Goal: Entertainment & Leisure: Browse casually

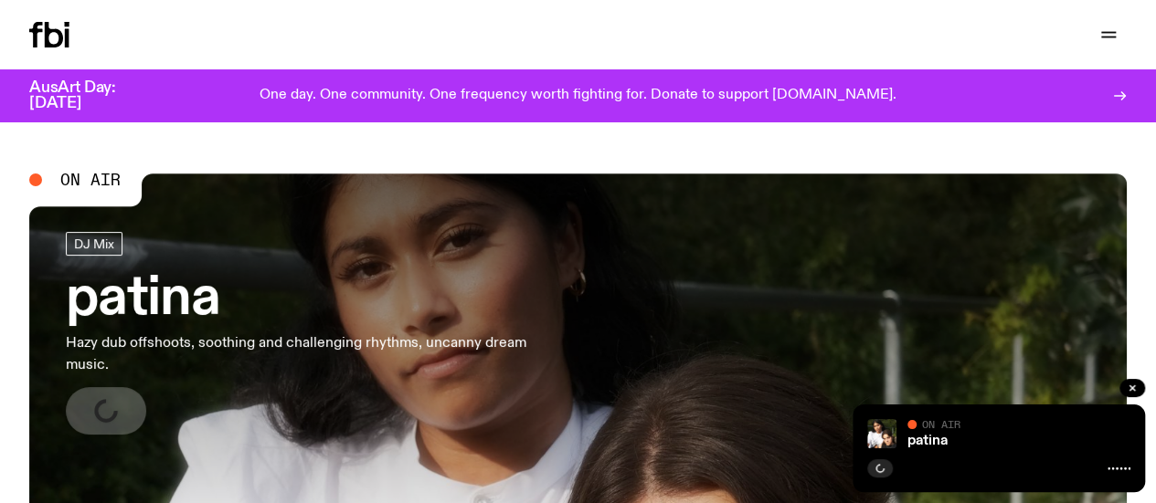
click at [0, 0] on link "Schedule" at bounding box center [0, 0] width 0 height 0
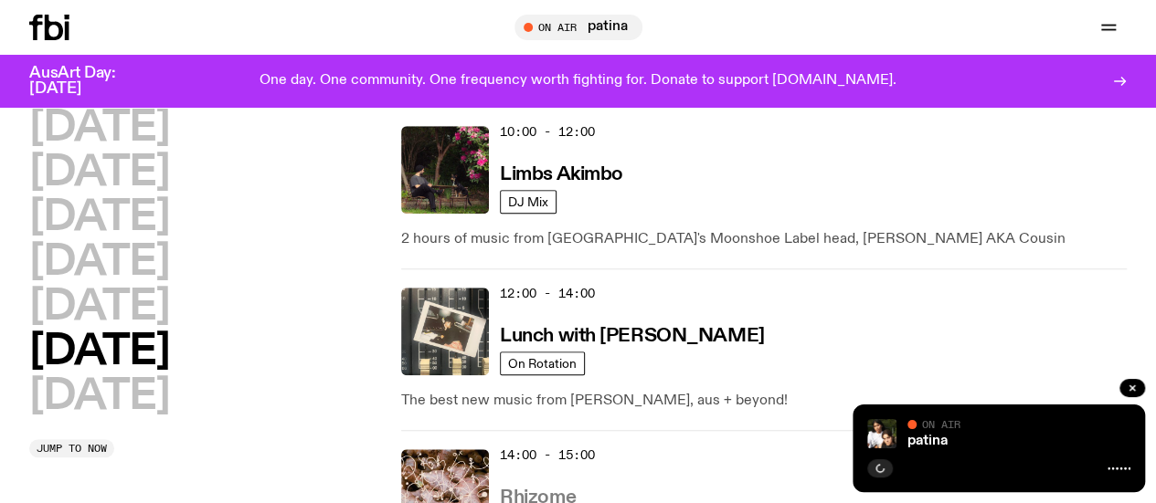
scroll to position [674, 0]
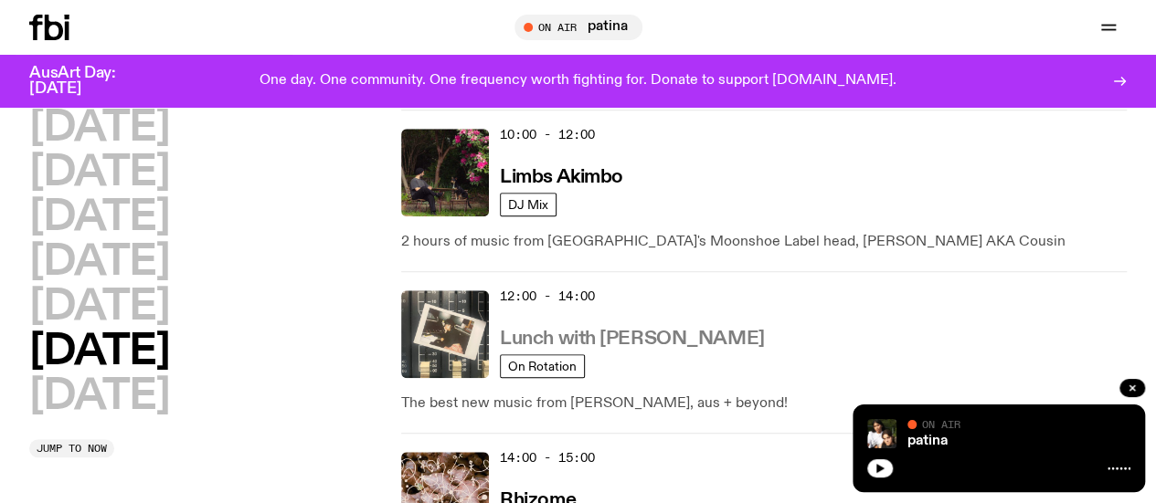
click at [628, 330] on h3 "Lunch with [PERSON_NAME]" at bounding box center [632, 339] width 264 height 19
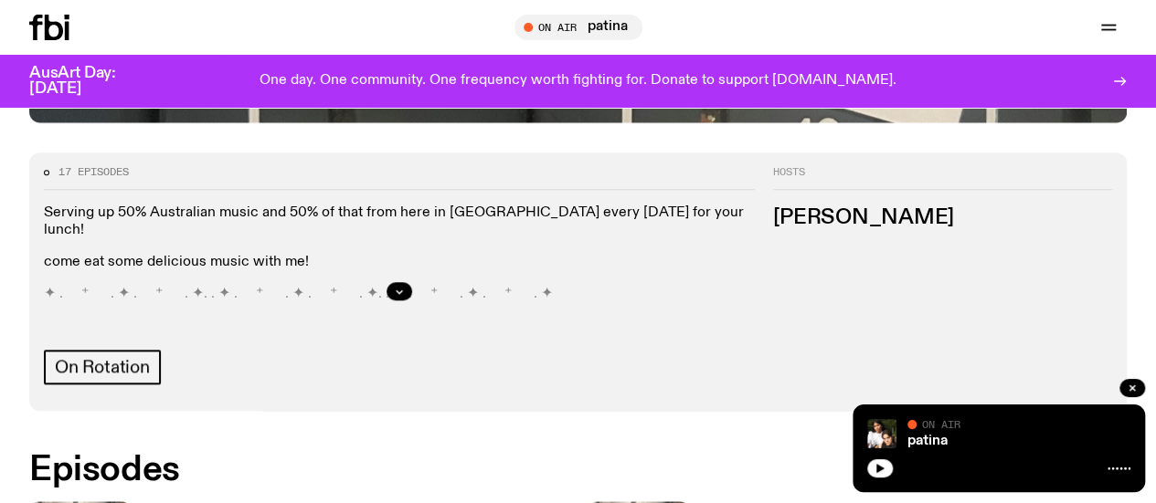
scroll to position [747, 0]
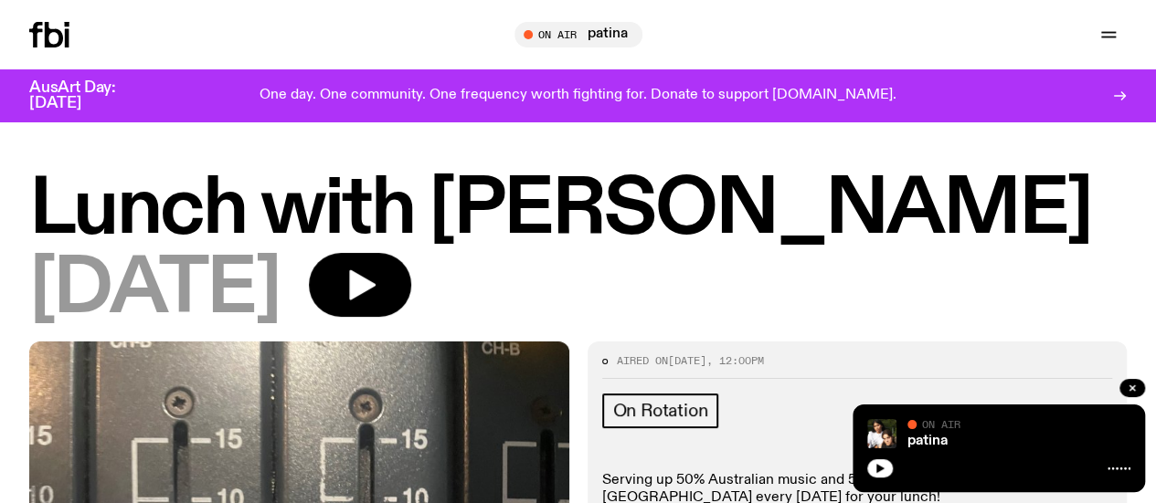
click at [0, 0] on icon "button" at bounding box center [0, 0] width 0 height 0
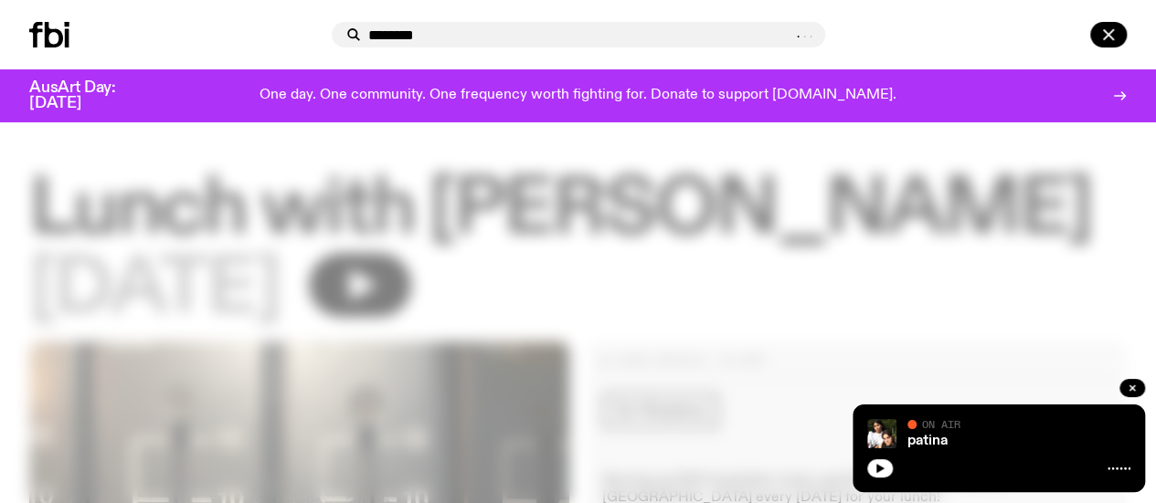
type input "********"
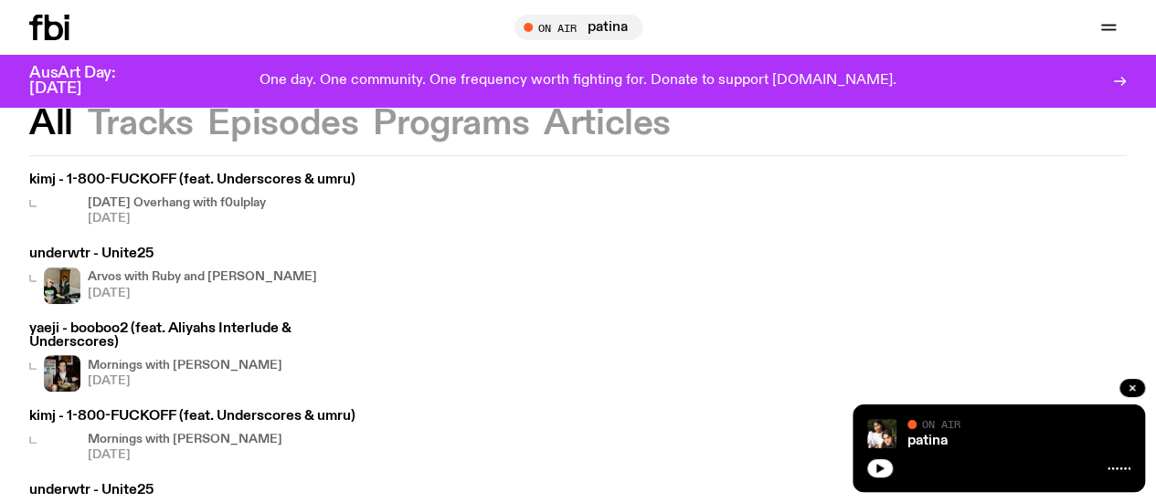
scroll to position [135, 0]
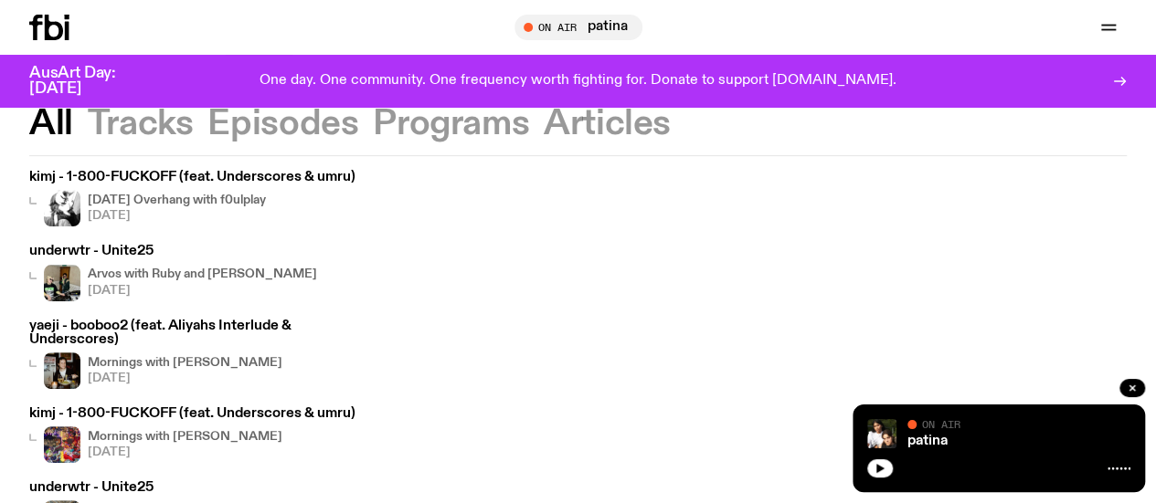
click at [42, 23] on icon at bounding box center [49, 28] width 40 height 26
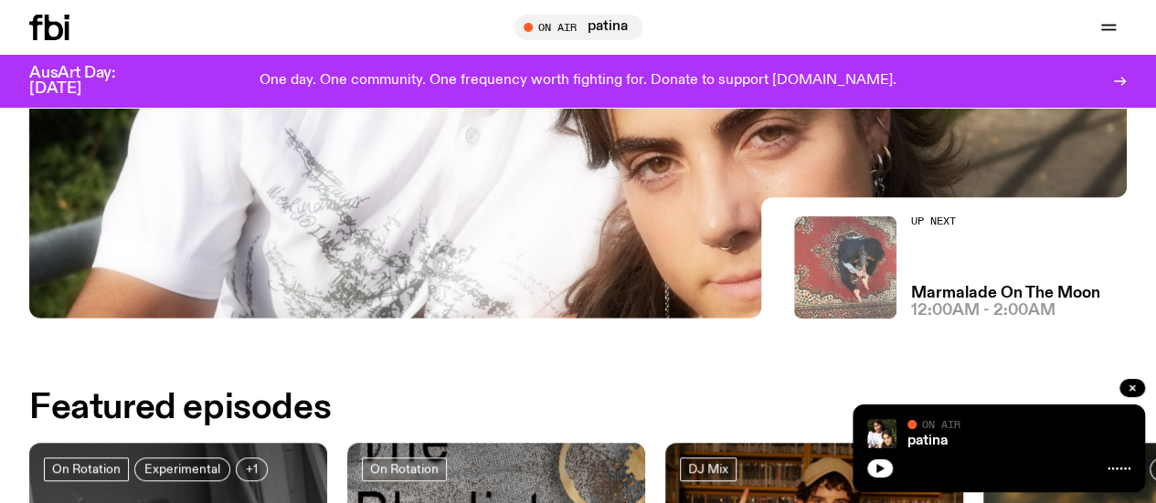
scroll to position [446, 0]
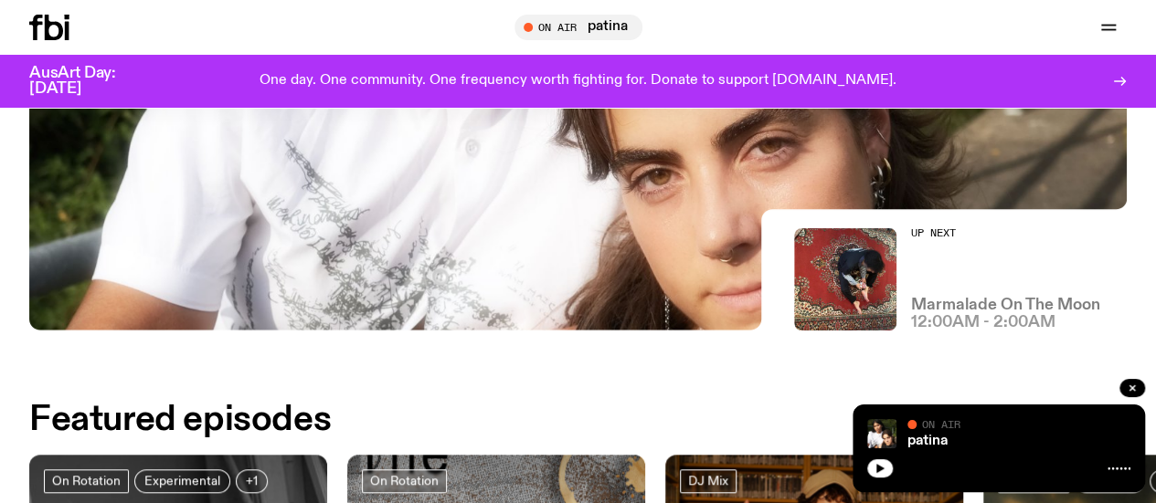
click at [912, 299] on h3 "Marmalade On The Moon" at bounding box center [1005, 306] width 189 height 16
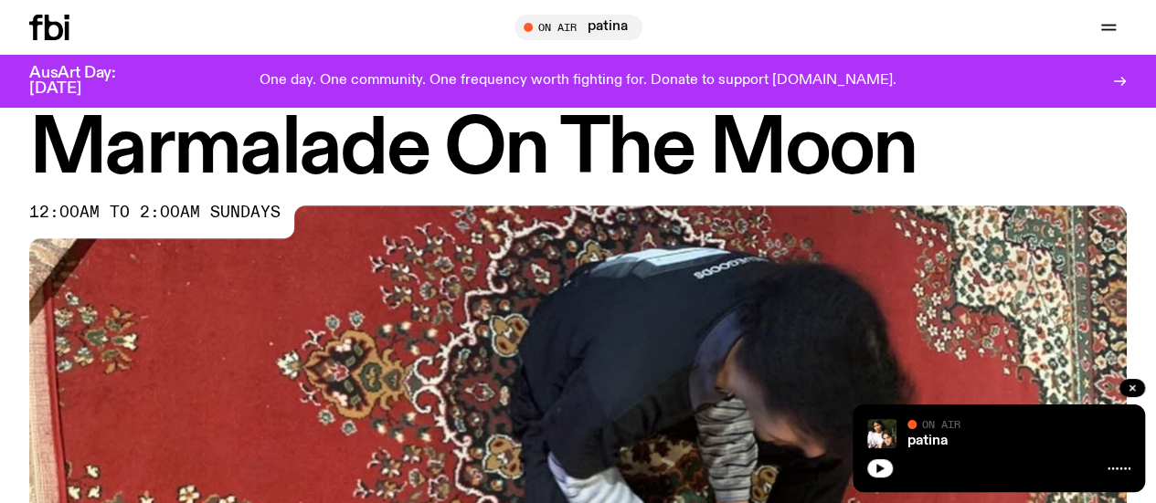
scroll to position [50, 0]
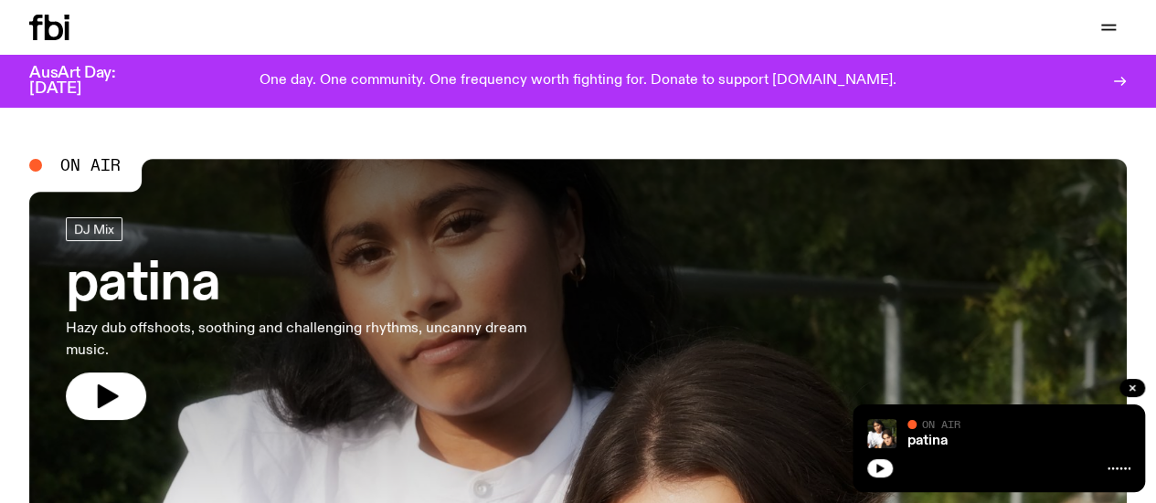
scroll to position [106, 0]
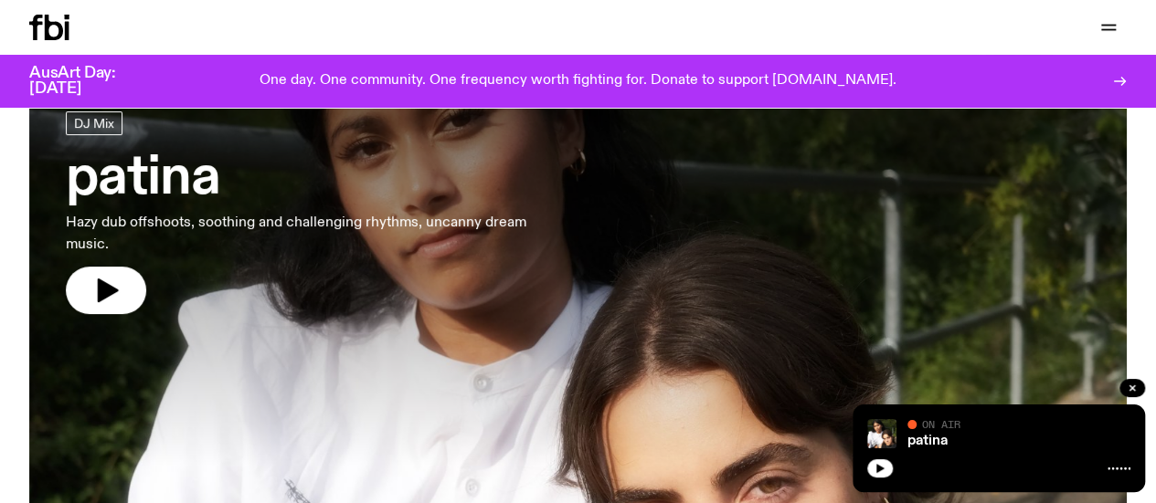
click at [133, 257] on link "patina Hazy dub offshoots, soothing and challenging rhythms, uncanny dream musi…" at bounding box center [300, 212] width 468 height 203
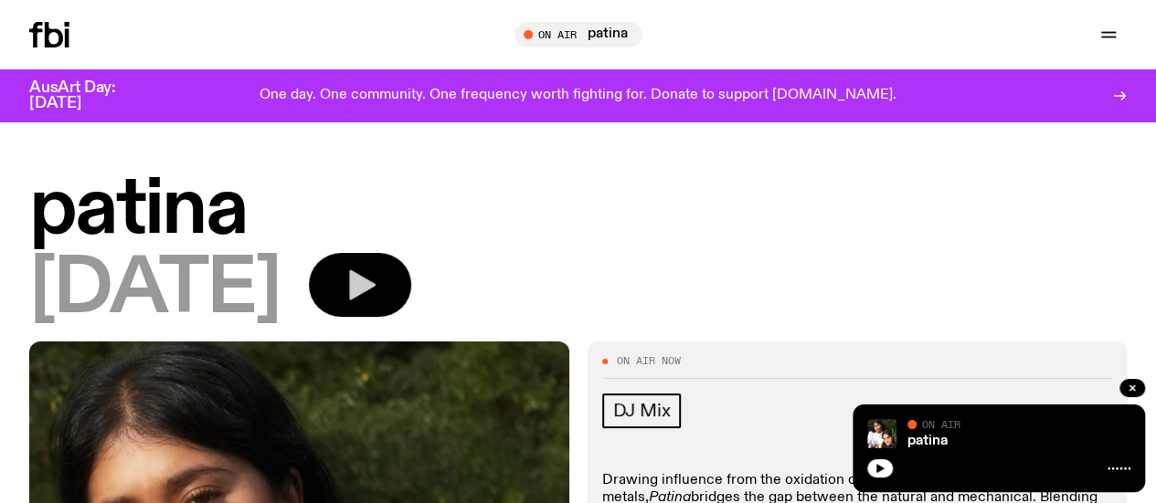
click at [378, 303] on icon "button" at bounding box center [360, 285] width 37 height 37
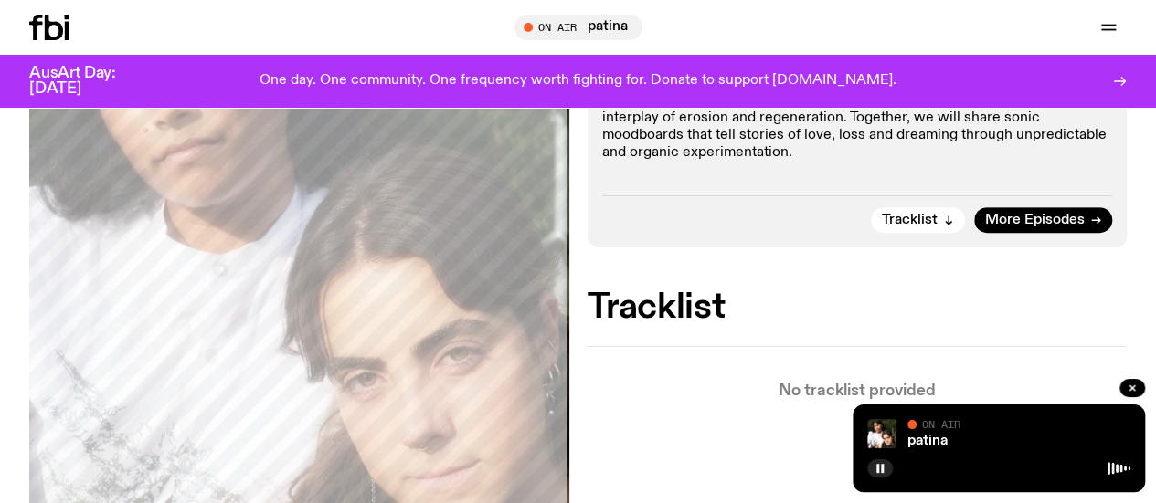
scroll to position [437, 0]
click at [0, 0] on link "Schedule" at bounding box center [0, 0] width 0 height 0
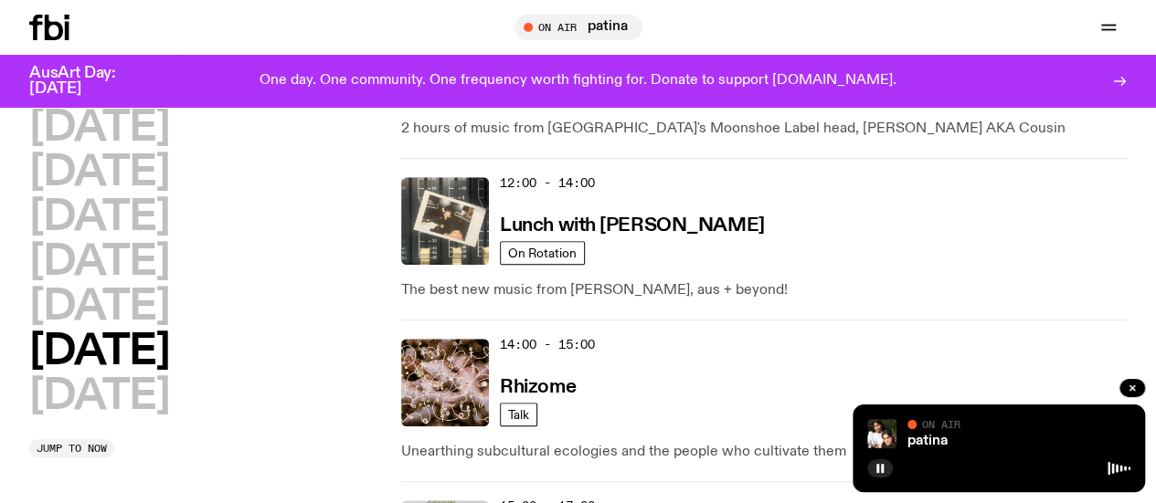
scroll to position [787, 0]
click at [557, 379] on h3 "Rhizome" at bounding box center [538, 388] width 76 height 19
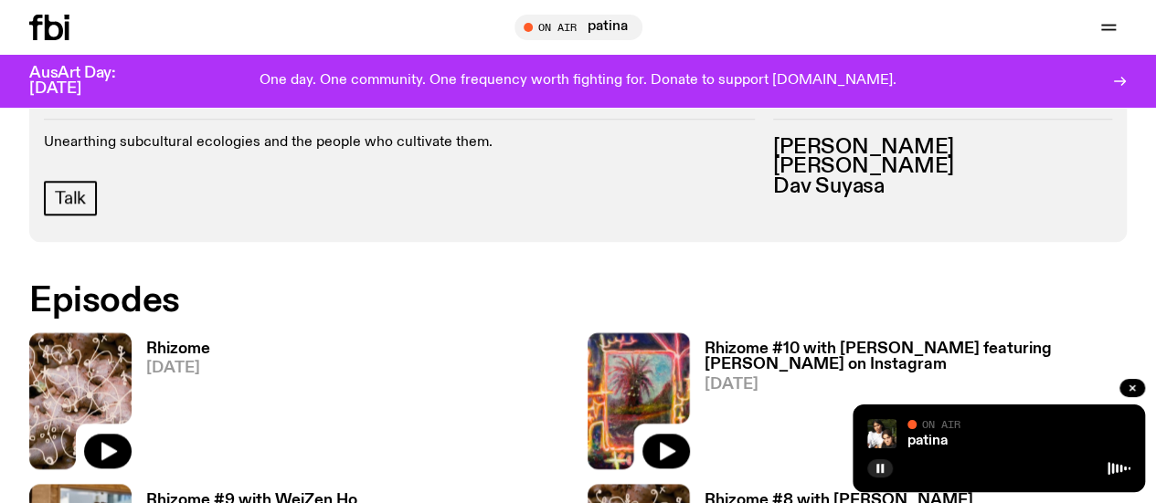
scroll to position [819, 0]
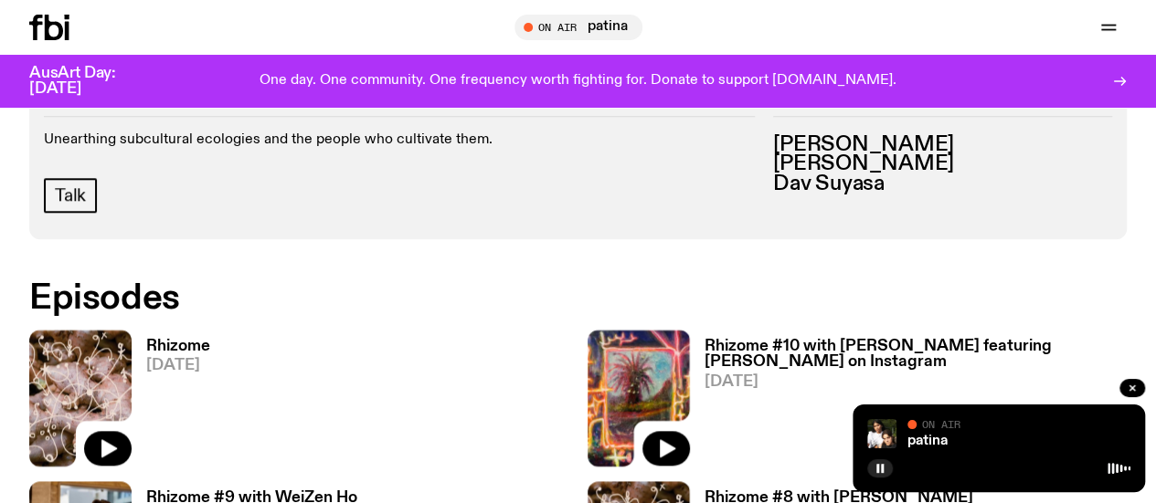
click at [173, 339] on h3 "Rhizome" at bounding box center [178, 347] width 64 height 16
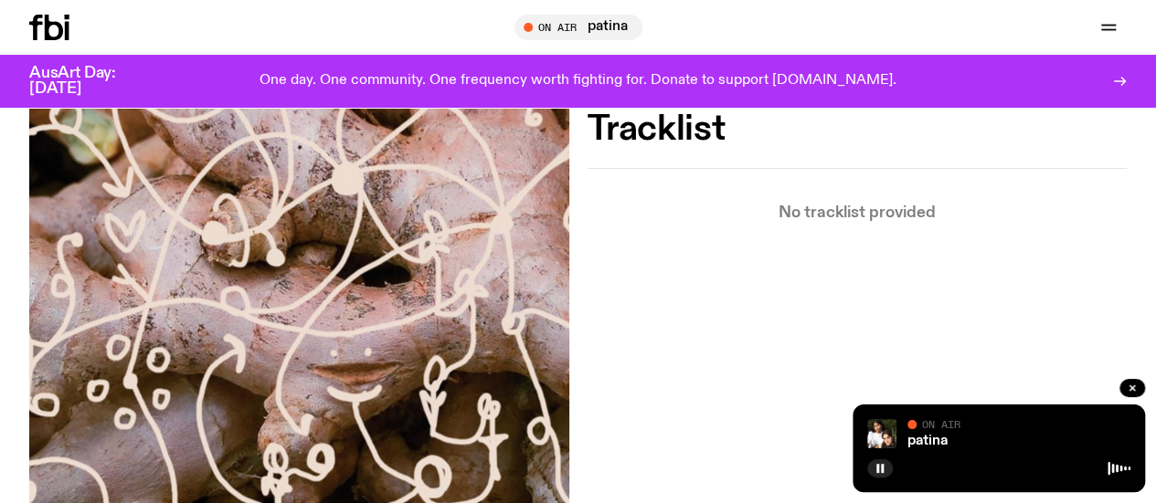
scroll to position [478, 0]
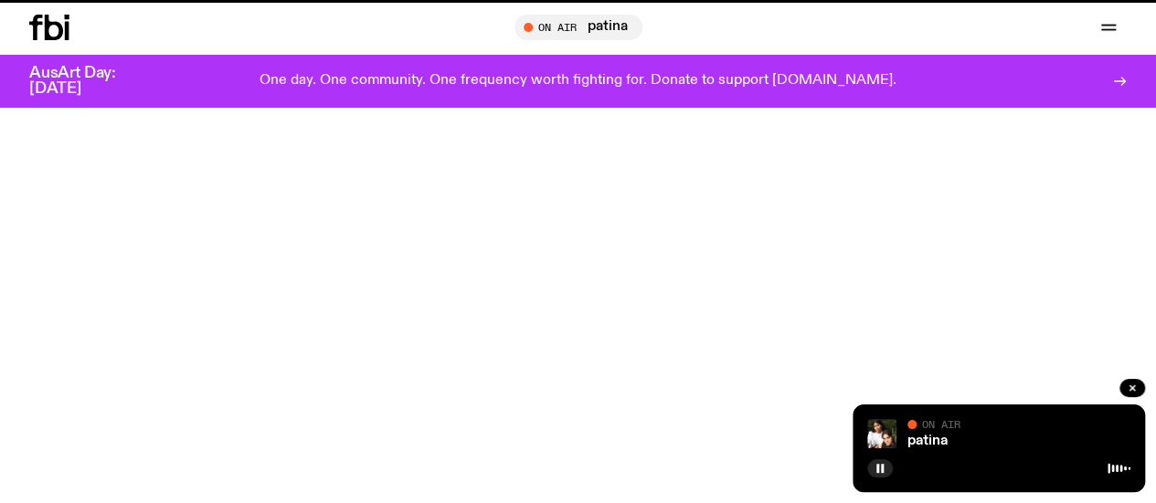
scroll to position [819, 0]
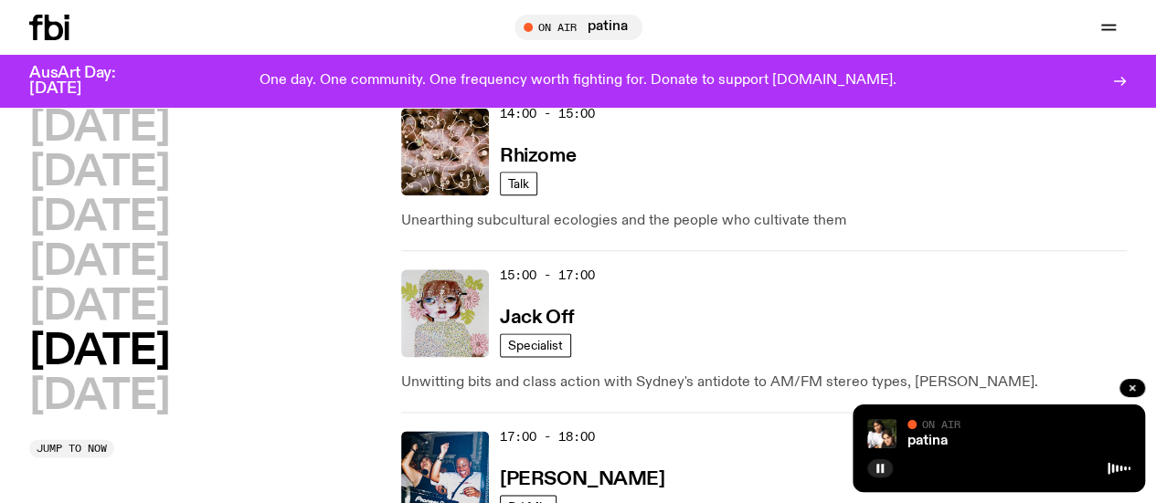
scroll to position [1017, 0]
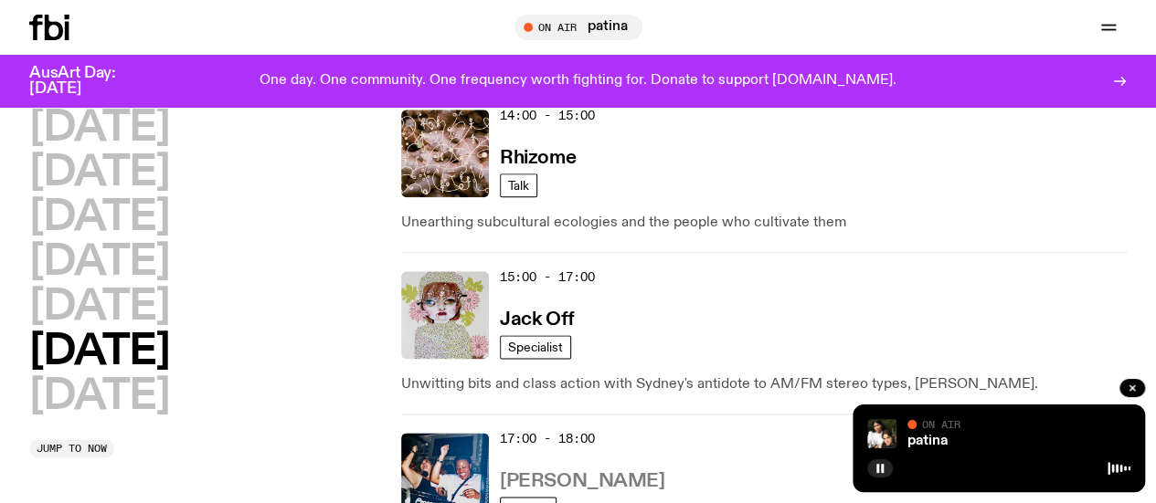
click at [518, 472] on h3 "[PERSON_NAME]" at bounding box center [582, 481] width 164 height 19
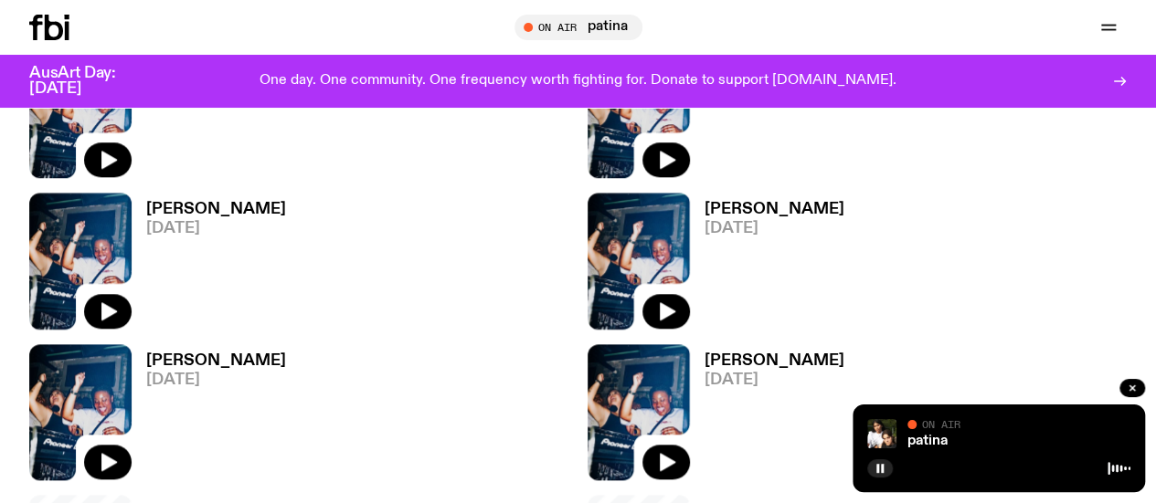
scroll to position [781, 0]
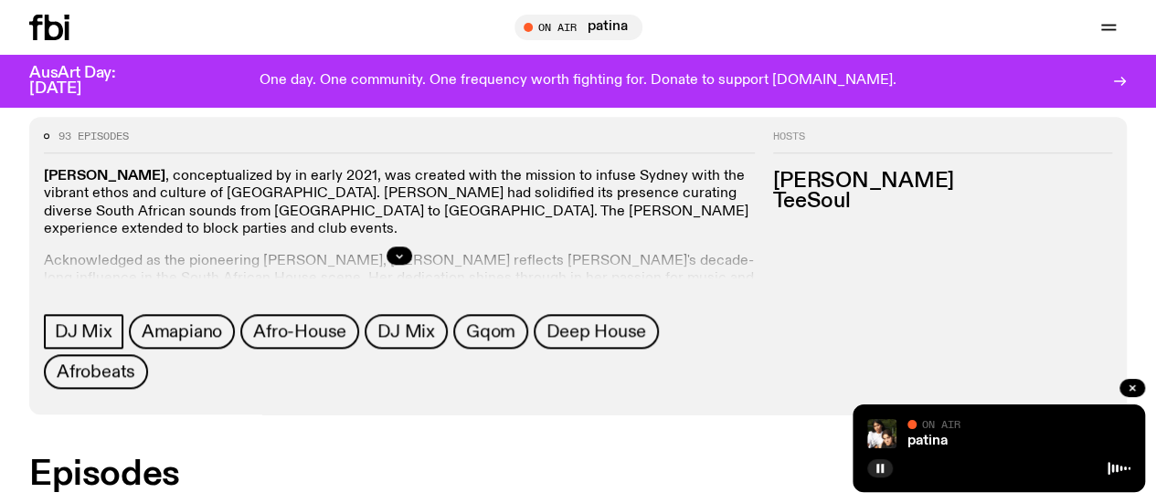
click at [755, 261] on div at bounding box center [399, 256] width 711 height 58
click at [405, 260] on icon "button" at bounding box center [399, 255] width 11 height 11
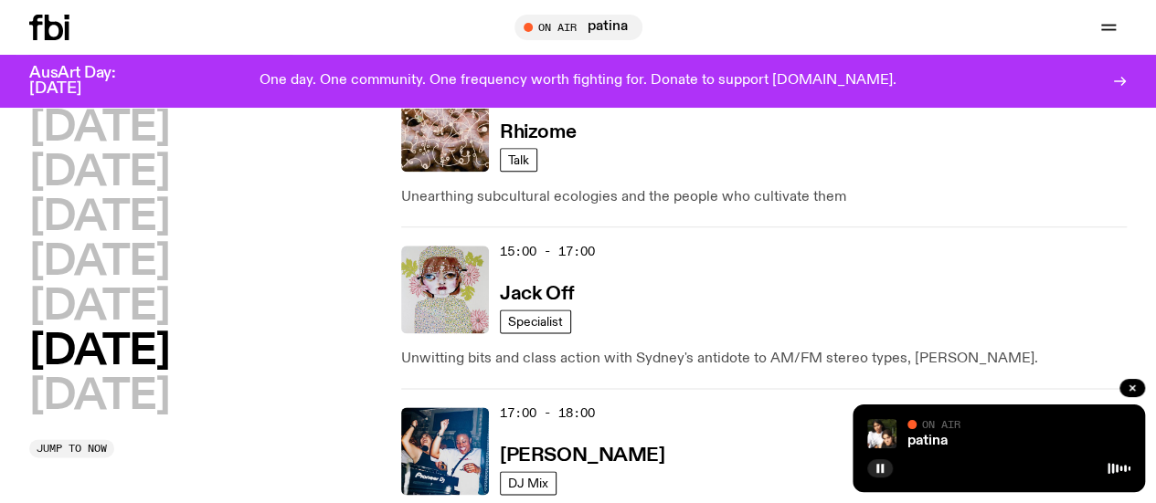
scroll to position [1044, 0]
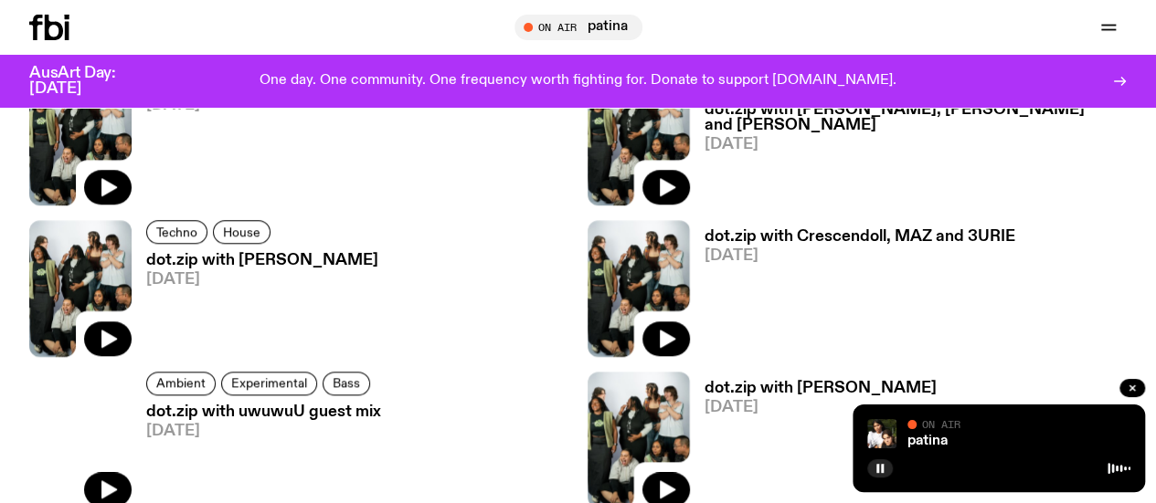
scroll to position [759, 0]
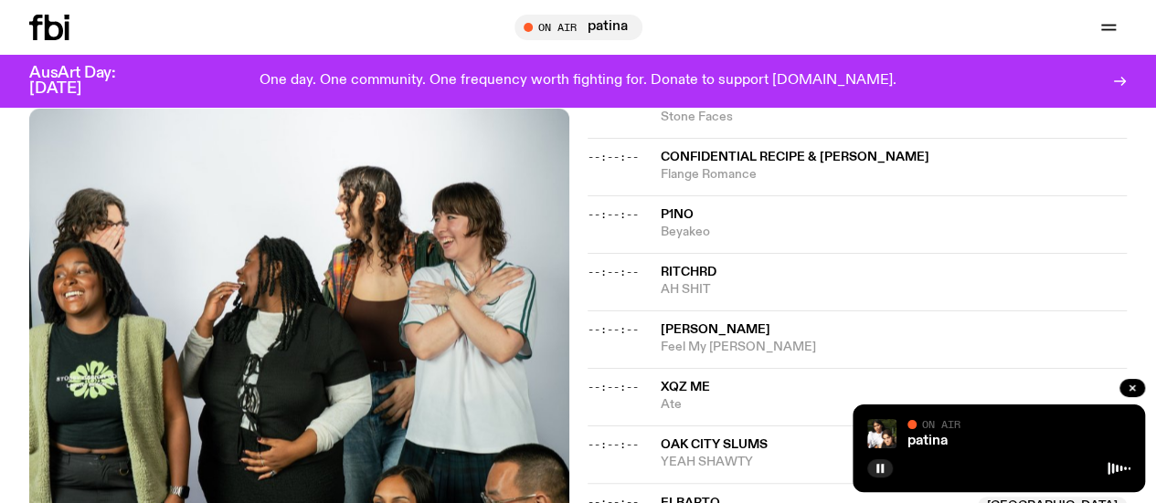
scroll to position [1648, 0]
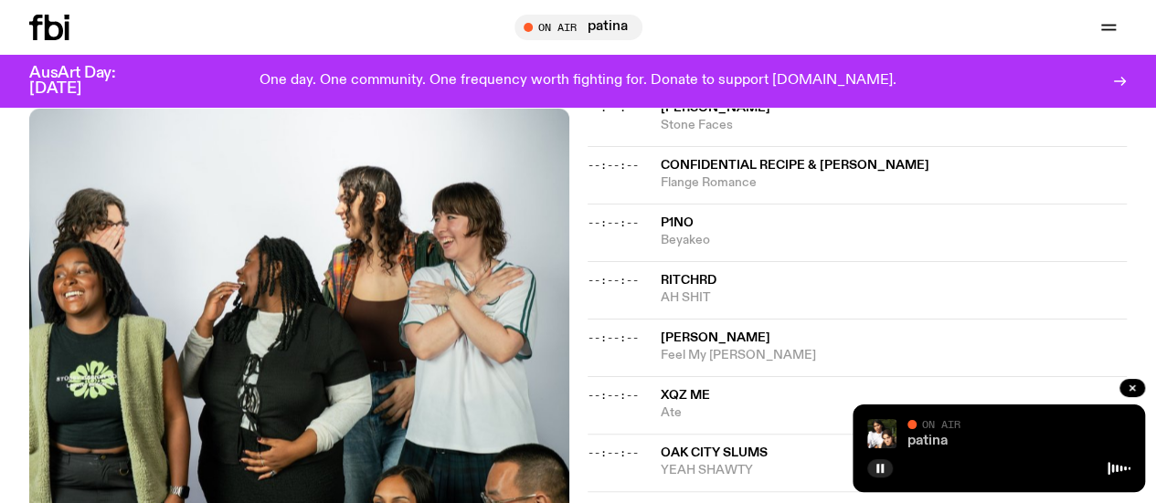
click at [946, 438] on link "patina" at bounding box center [927, 441] width 40 height 15
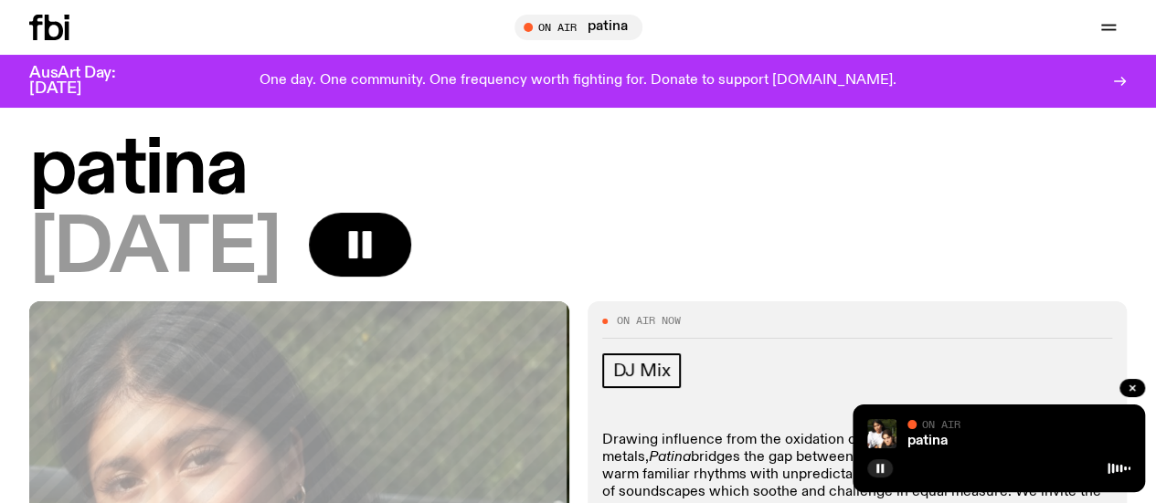
scroll to position [17, 0]
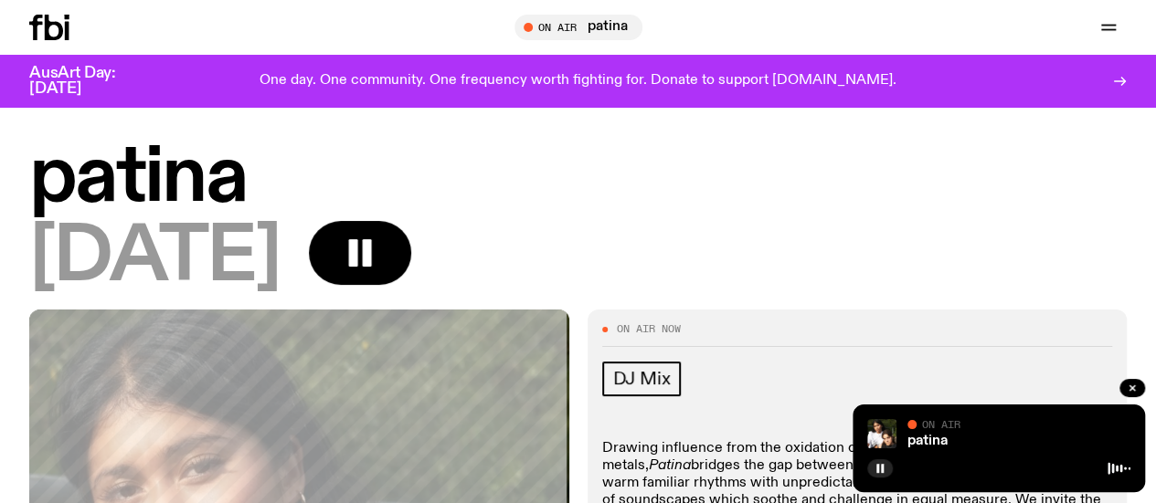
click at [0, 0] on link "Schedule" at bounding box center [0, 0] width 0 height 0
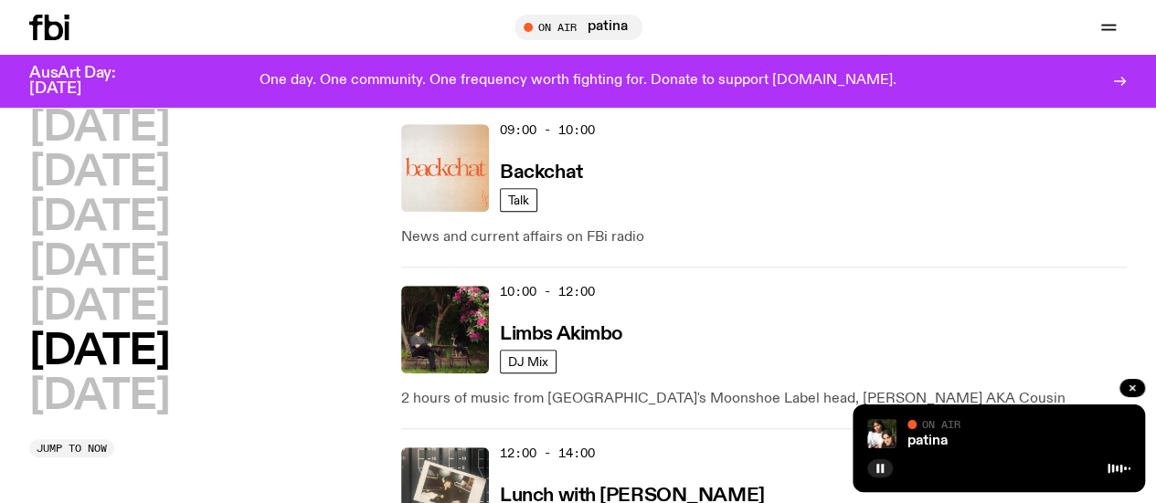
scroll to position [519, 0]
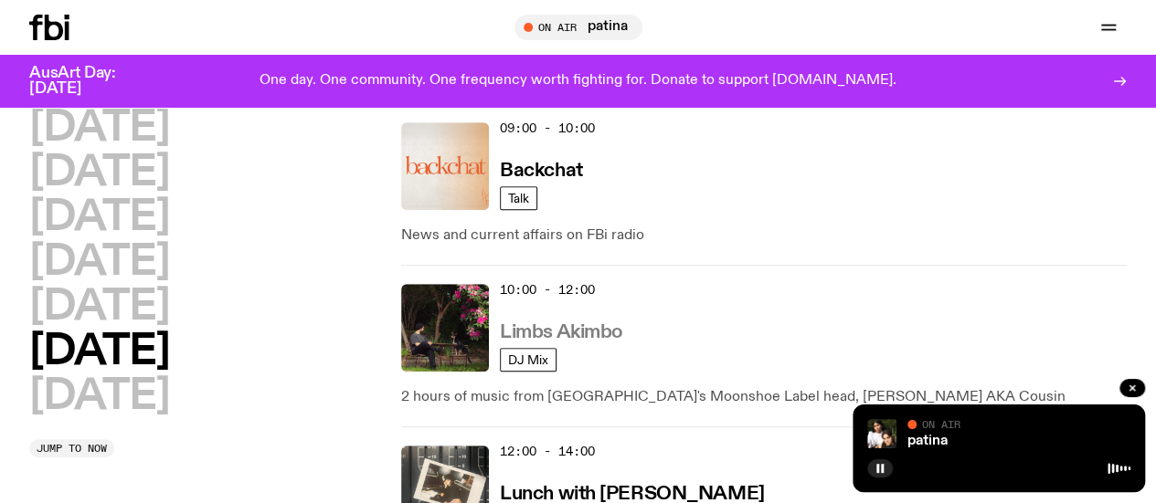
click at [586, 323] on h3 "Limbs Akimbo" at bounding box center [561, 332] width 123 height 19
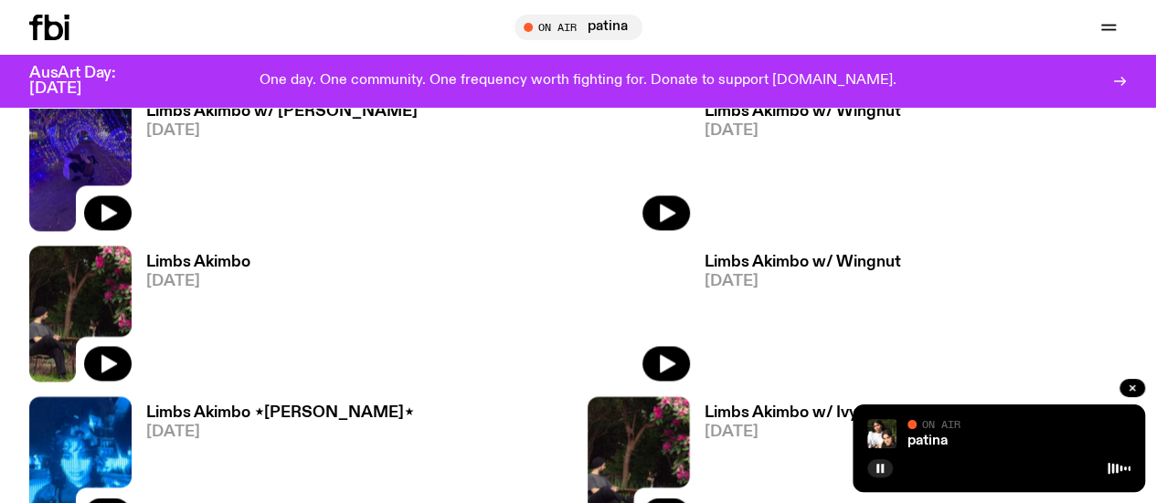
scroll to position [1246, 0]
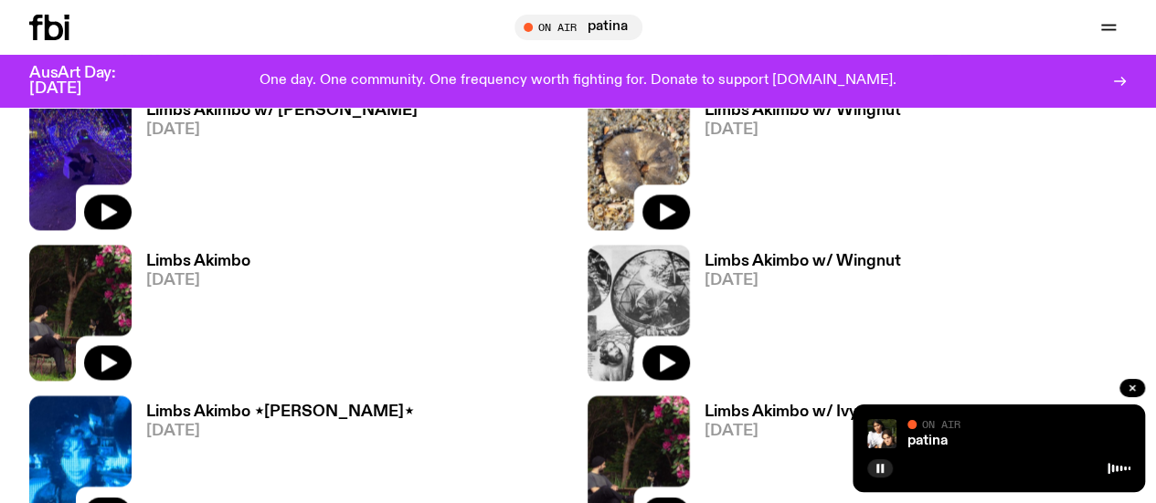
click at [57, 28] on icon at bounding box center [49, 28] width 40 height 26
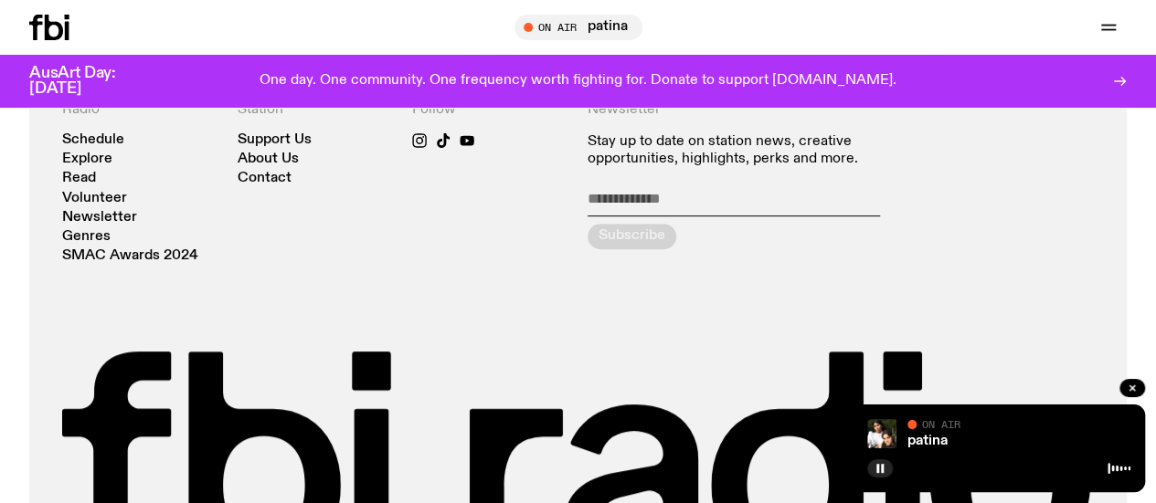
scroll to position [3784, 0]
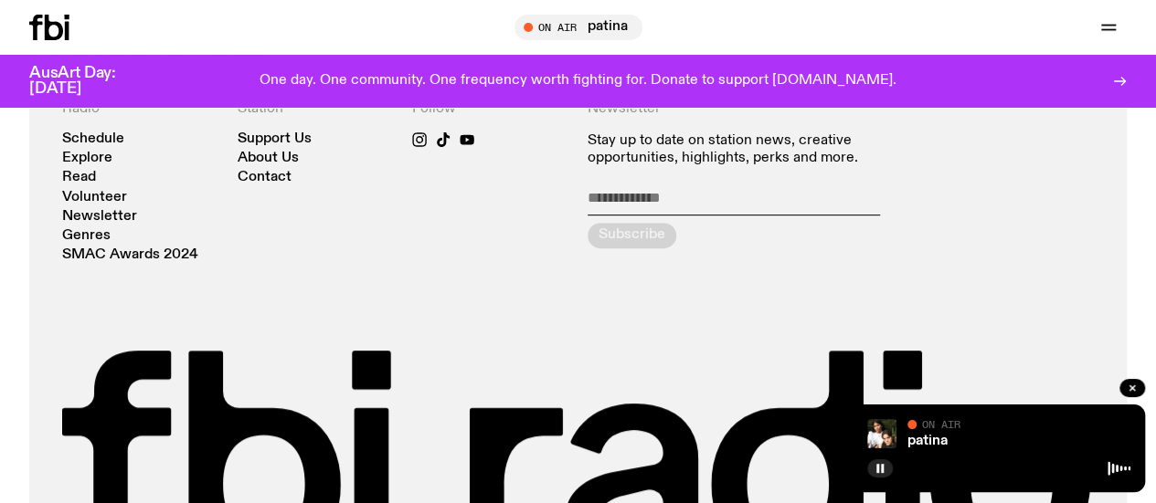
click at [0, 0] on icon "button" at bounding box center [0, 0] width 0 height 0
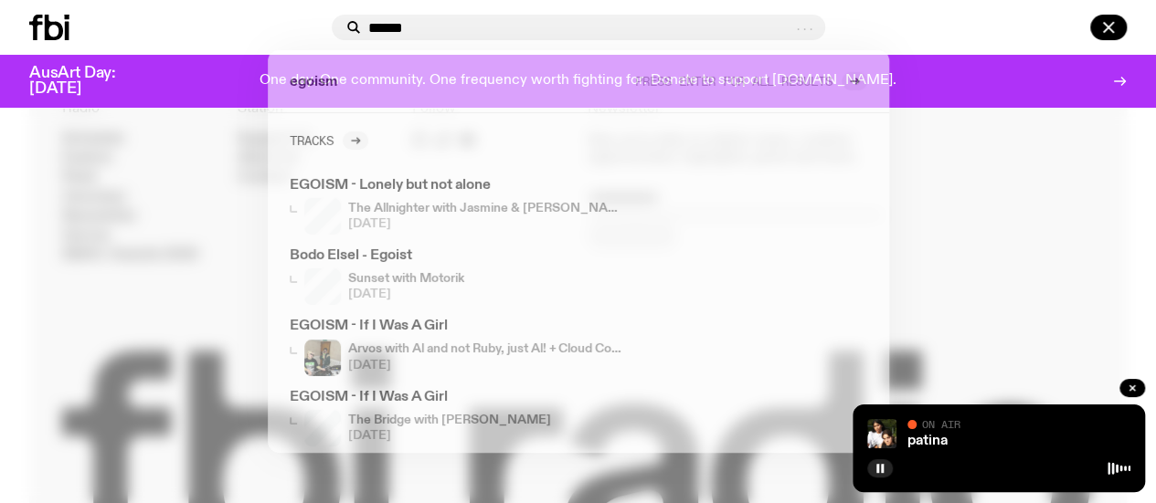
type input "******"
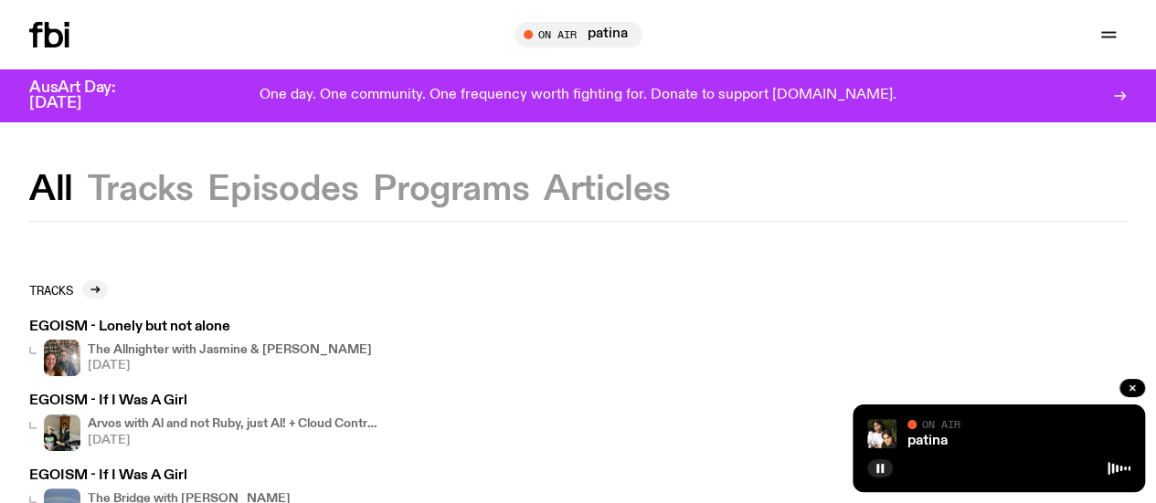
click at [0, 0] on icon "button" at bounding box center [0, 0] width 0 height 0
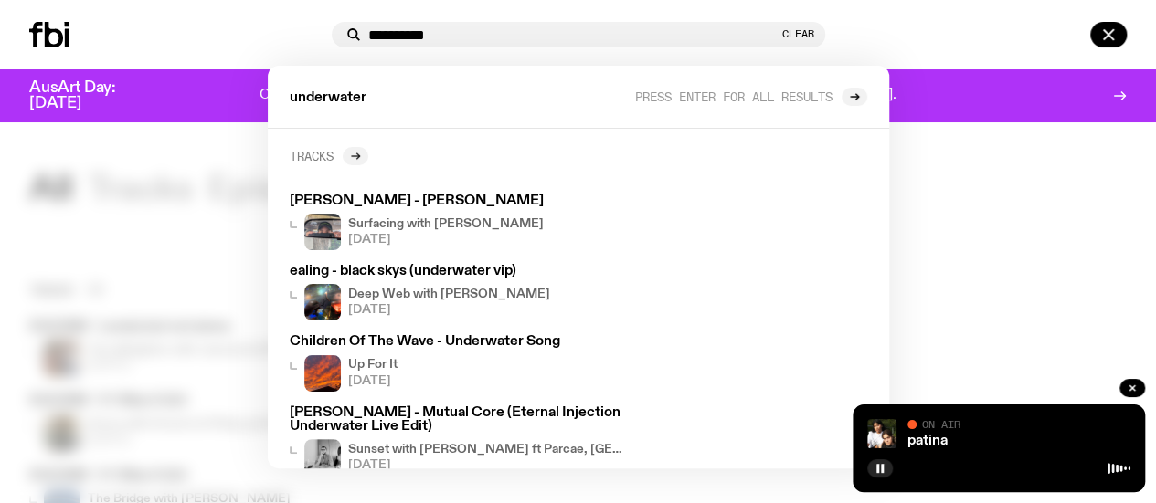
type input "**********"
click at [359, 156] on icon at bounding box center [357, 157] width 3 height 6
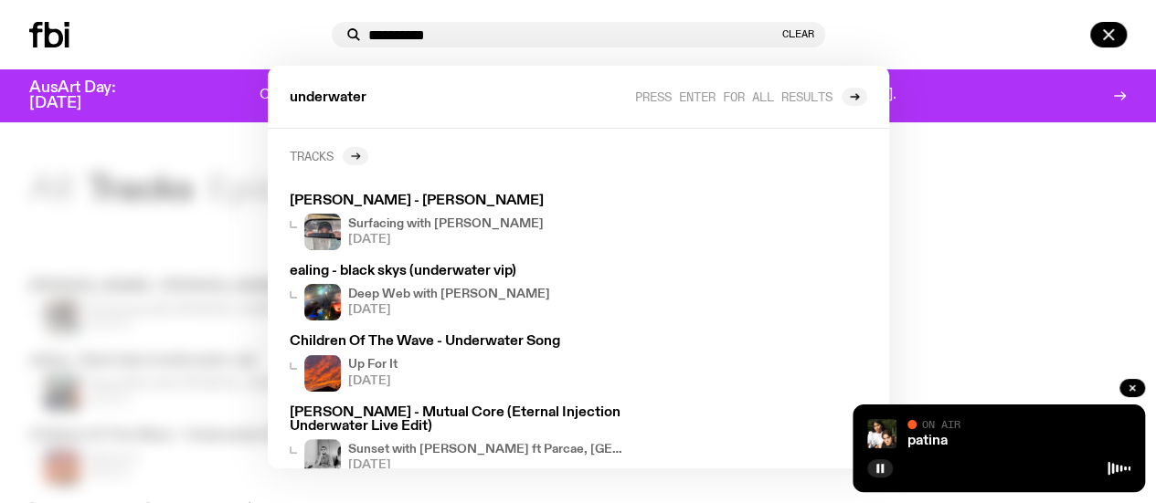
click at [360, 154] on icon at bounding box center [355, 156] width 11 height 11
click at [157, 156] on div at bounding box center [578, 251] width 1156 height 503
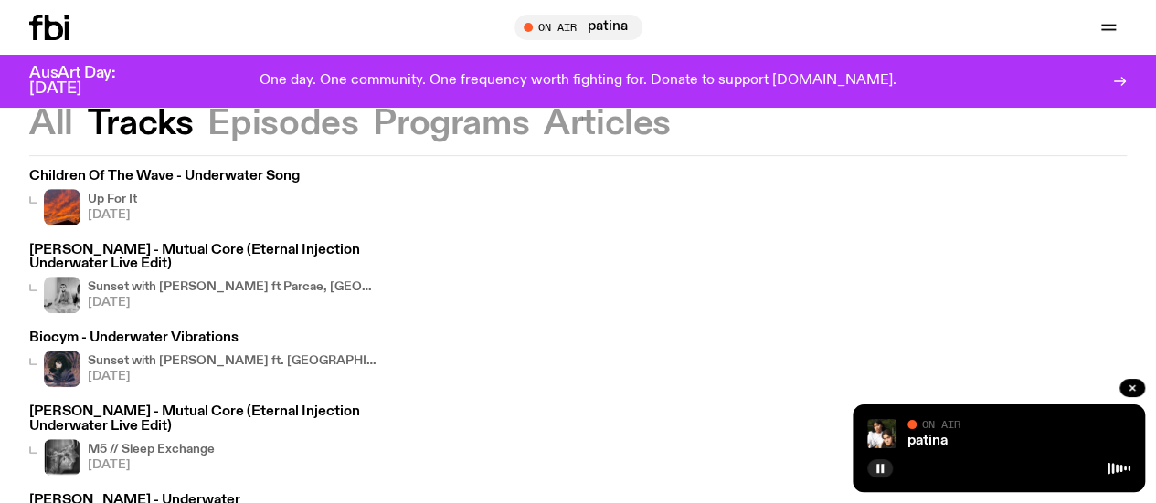
scroll to position [214, 0]
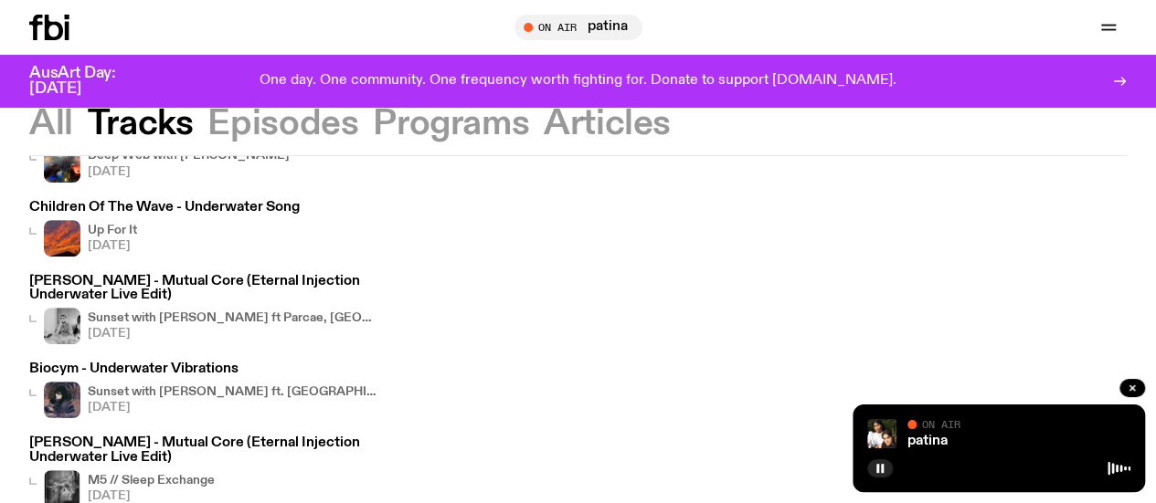
click at [205, 310] on div "Sunset with [PERSON_NAME] ft Parcae, [GEOGRAPHIC_DATA] [DATE]" at bounding box center [234, 326] width 292 height 37
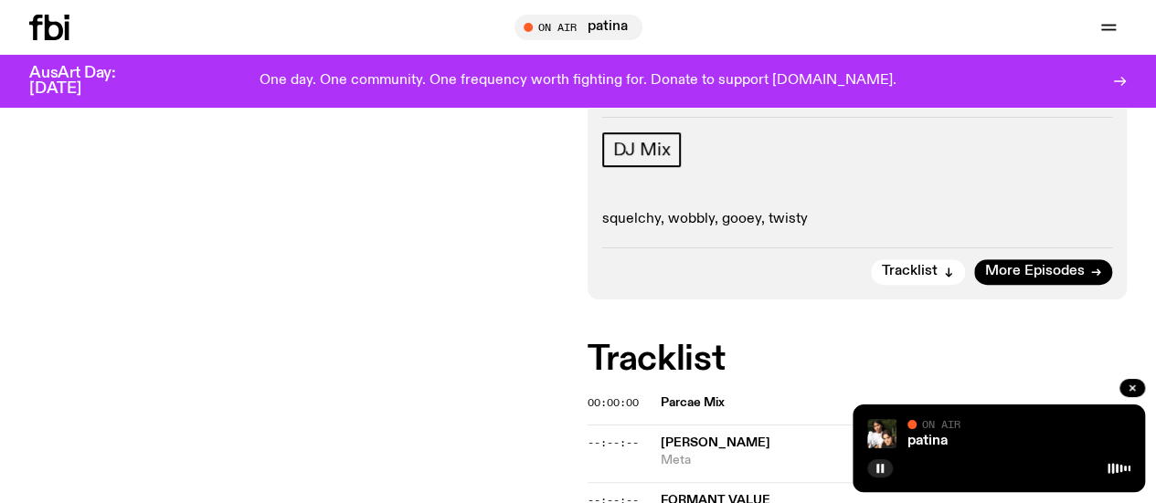
scroll to position [410, 0]
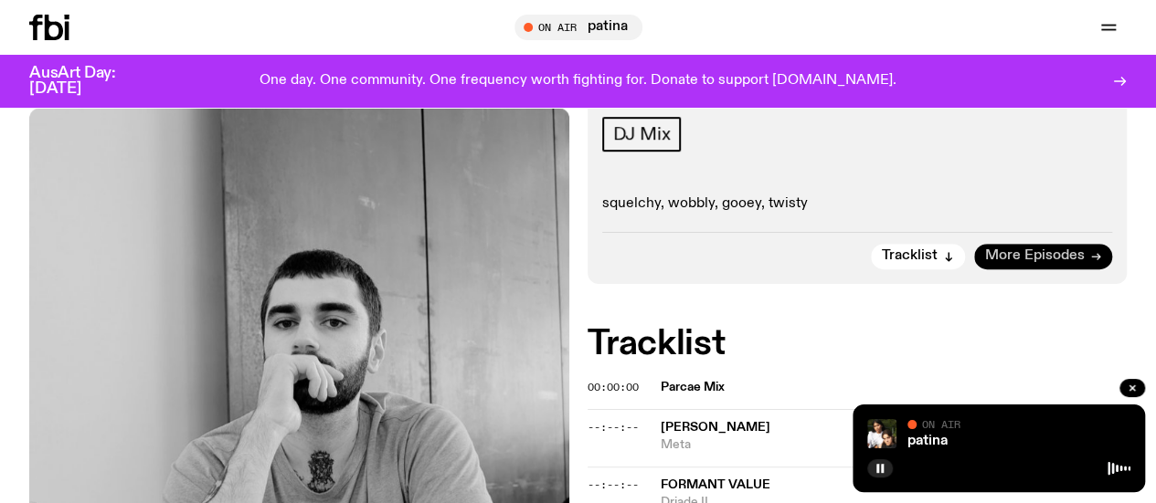
click at [1041, 249] on span "More Episodes" at bounding box center [1035, 256] width 100 height 14
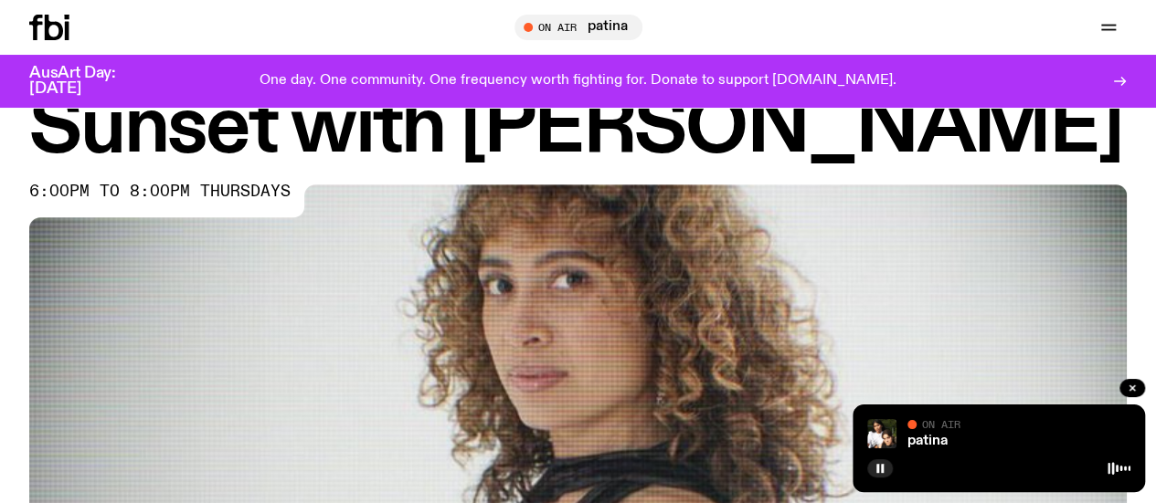
scroll to position [69, 0]
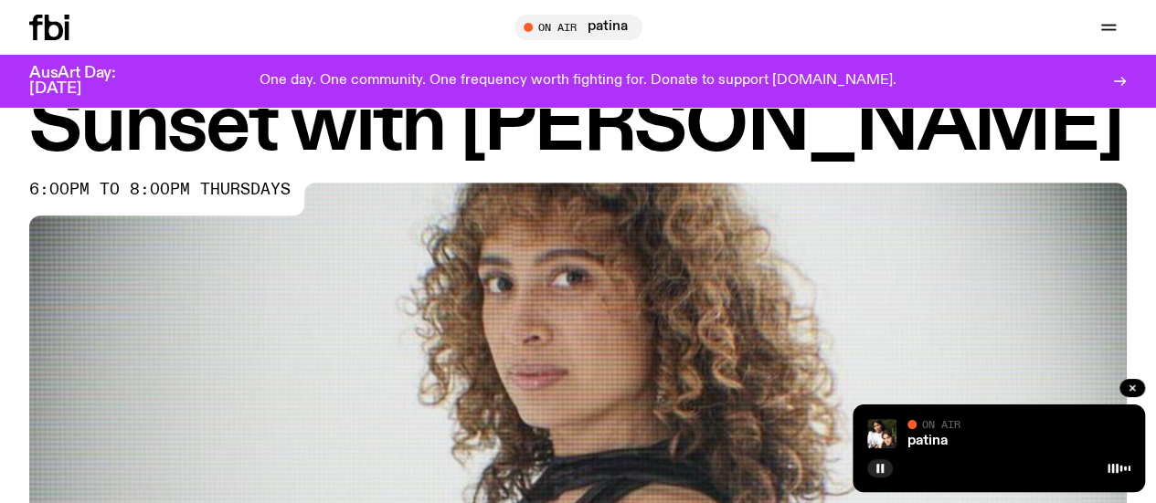
click at [0, 0] on link "Schedule" at bounding box center [0, 0] width 0 height 0
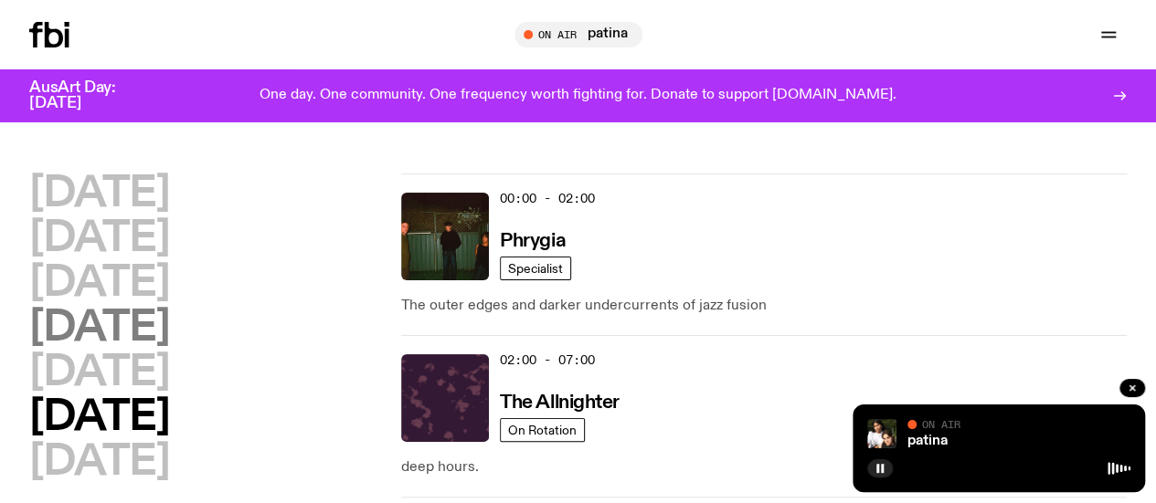
click at [169, 349] on h2 "[DATE]" at bounding box center [99, 328] width 140 height 41
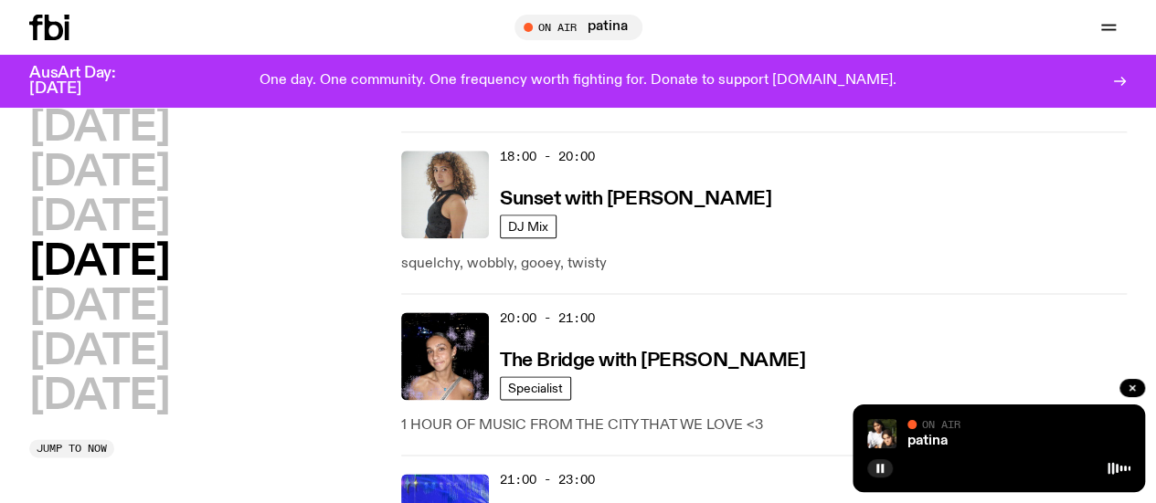
scroll to position [1044, 0]
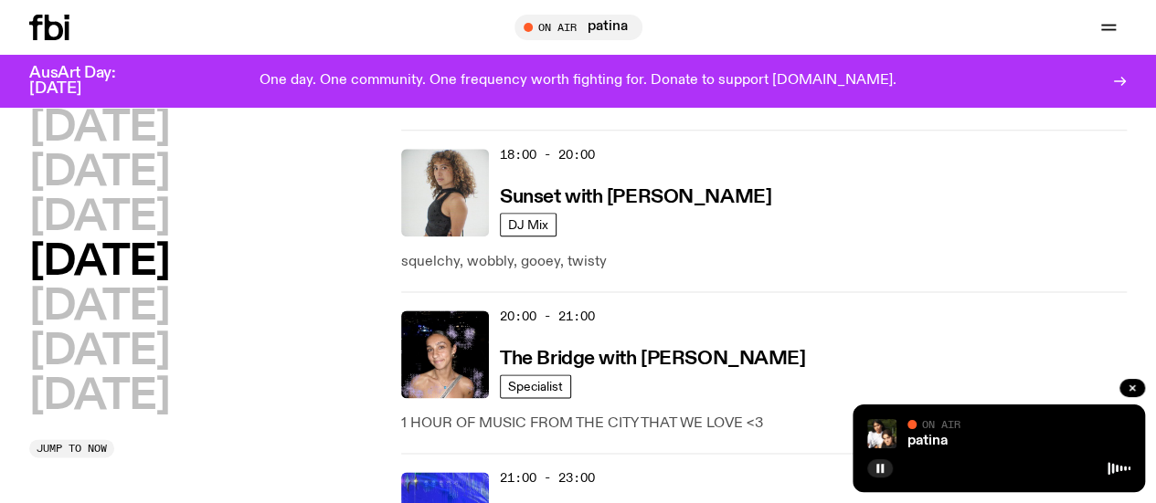
click at [0, 0] on link "Volunteer" at bounding box center [0, 0] width 0 height 0
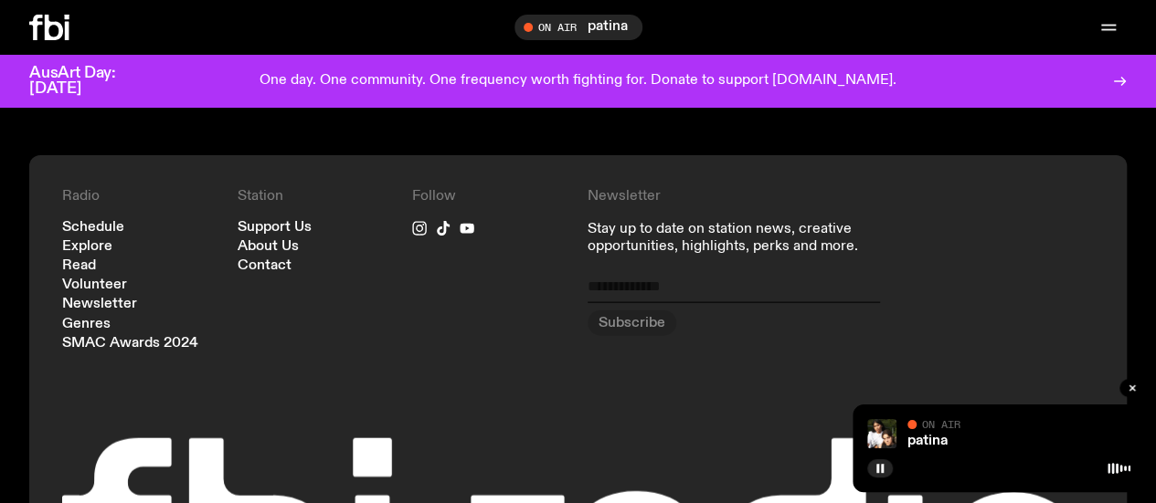
scroll to position [1866, 0]
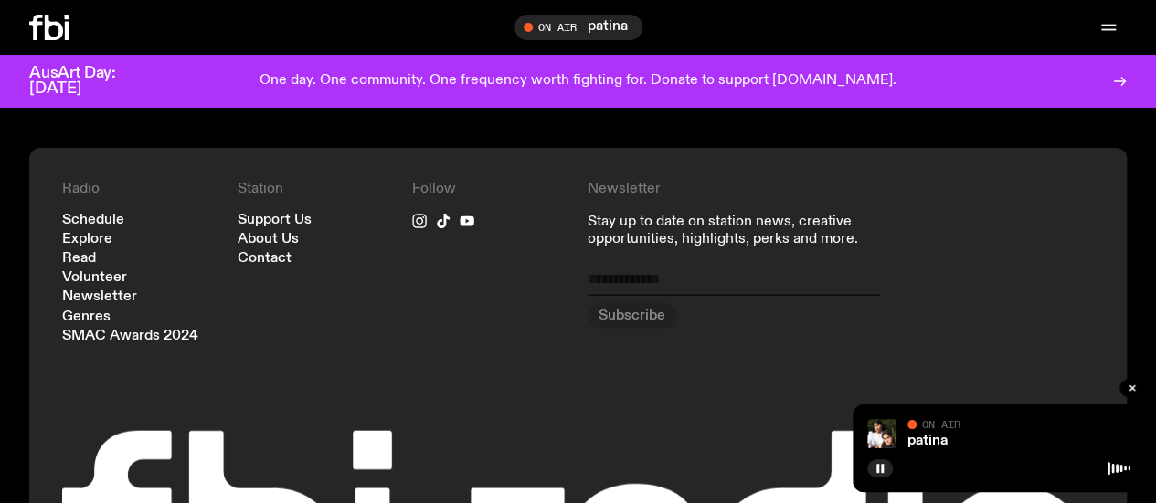
click at [0, 0] on link "Schedule" at bounding box center [0, 0] width 0 height 0
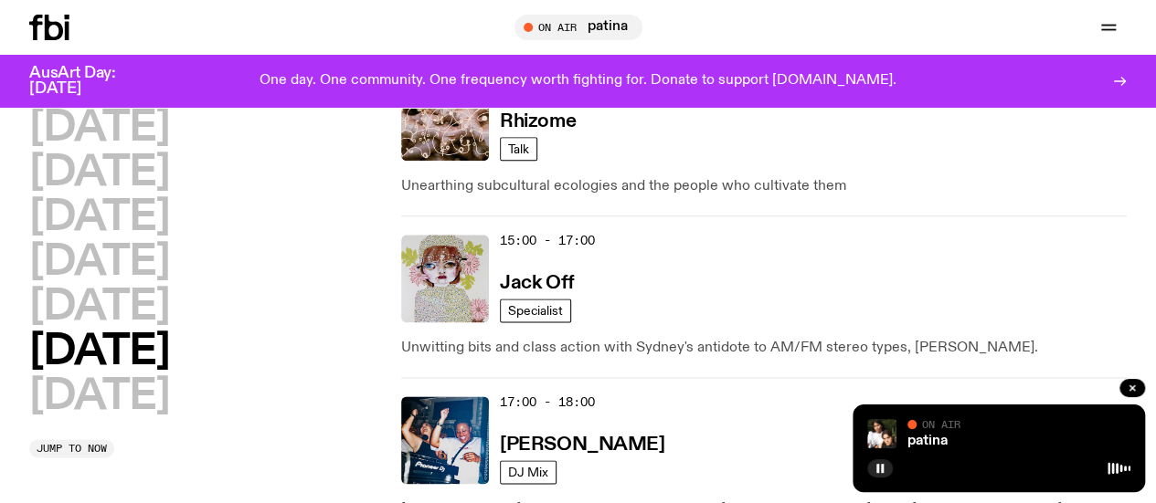
scroll to position [1053, 0]
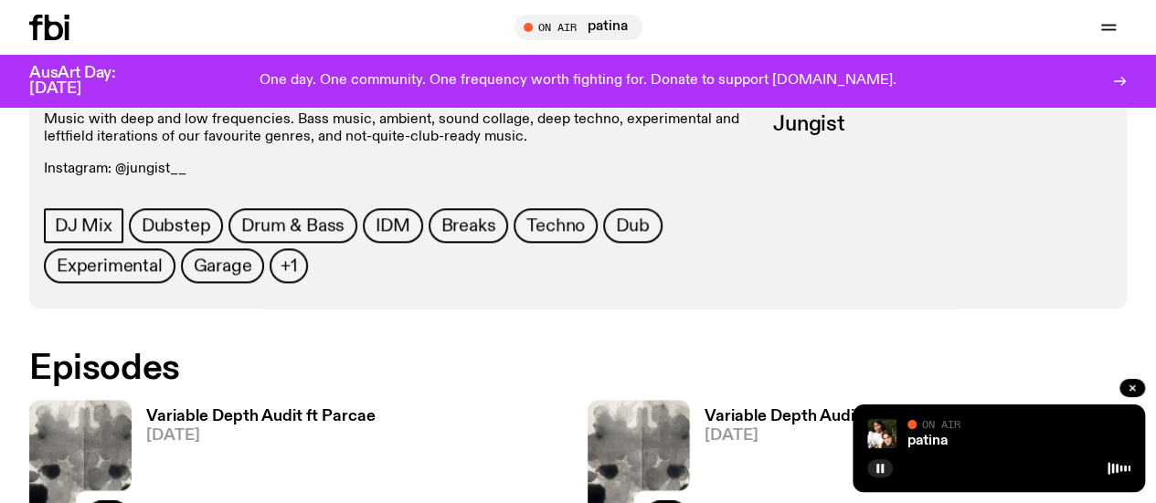
scroll to position [806, 0]
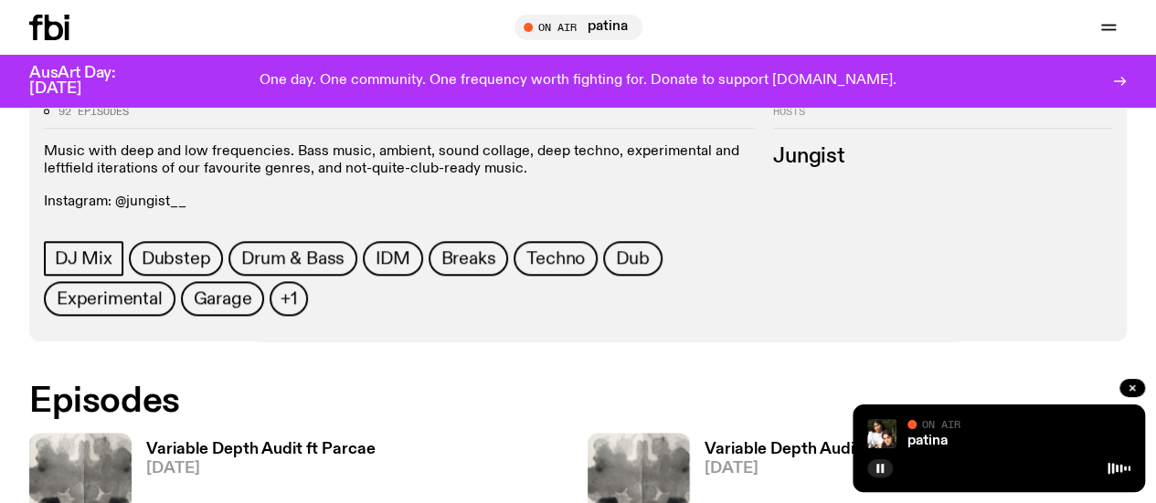
click at [0, 0] on link "Schedule" at bounding box center [0, 0] width 0 height 0
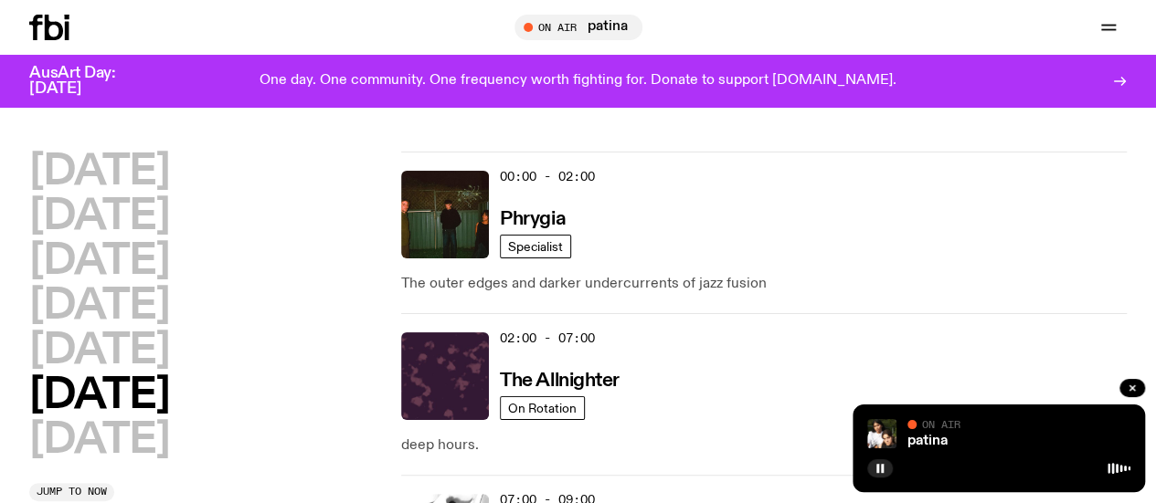
scroll to position [13, 0]
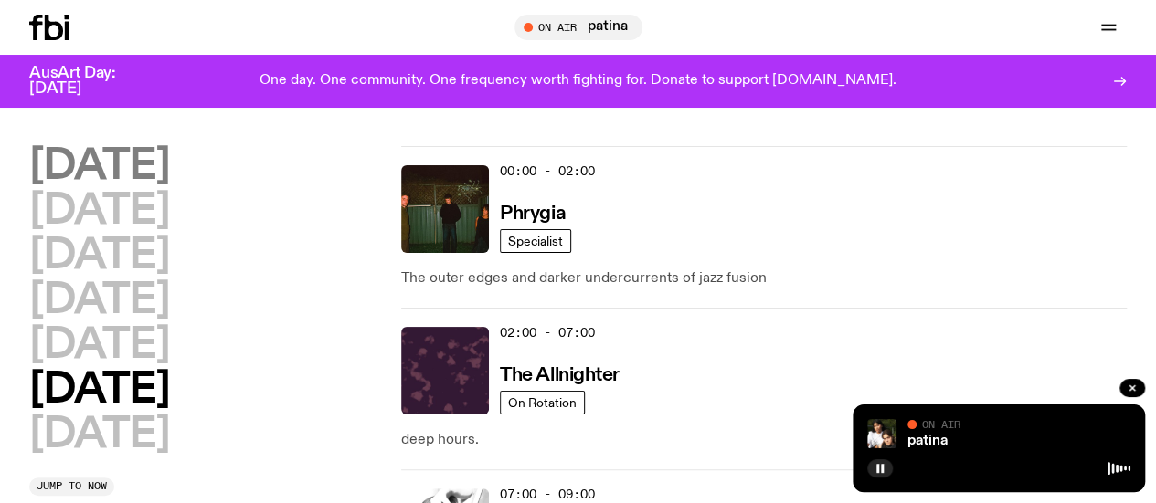
click at [169, 182] on h2 "[DATE]" at bounding box center [99, 166] width 140 height 41
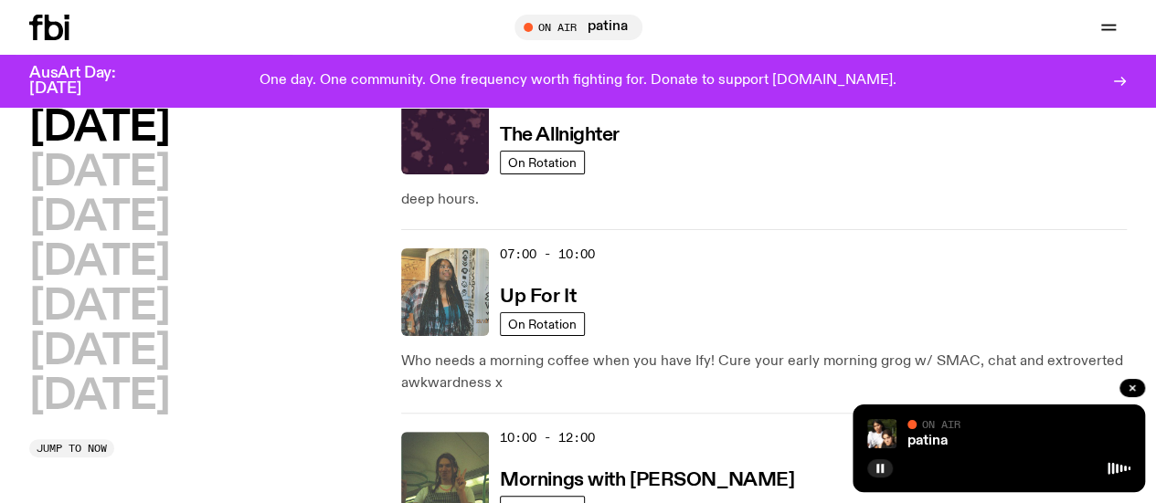
scroll to position [88, 0]
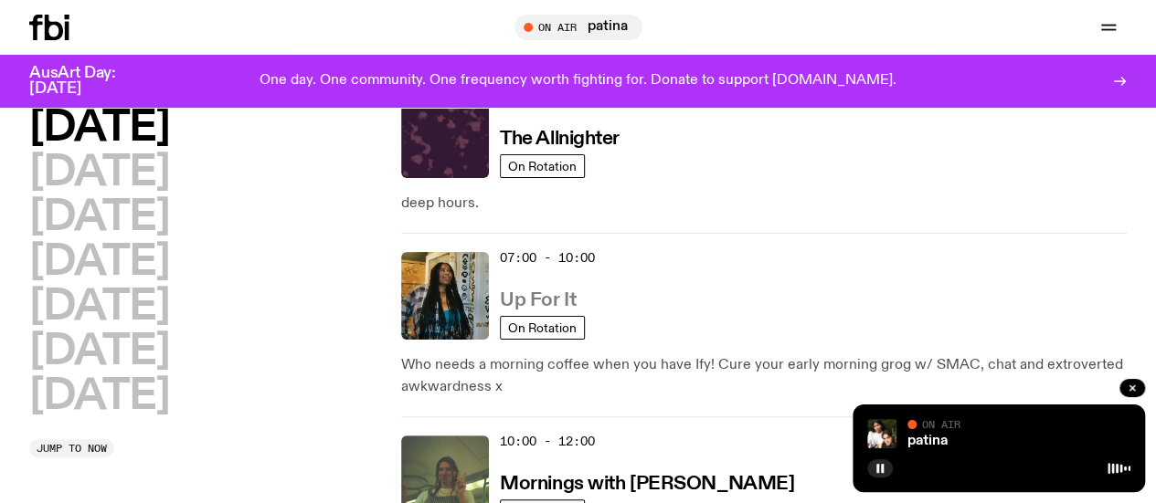
click at [547, 291] on h3 "Up For It" at bounding box center [538, 300] width 76 height 19
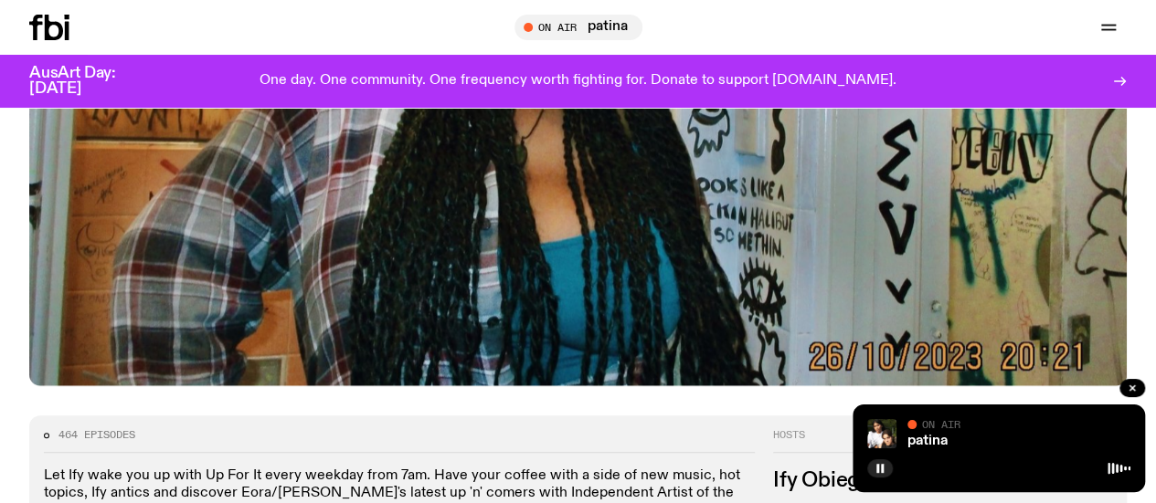
scroll to position [870, 0]
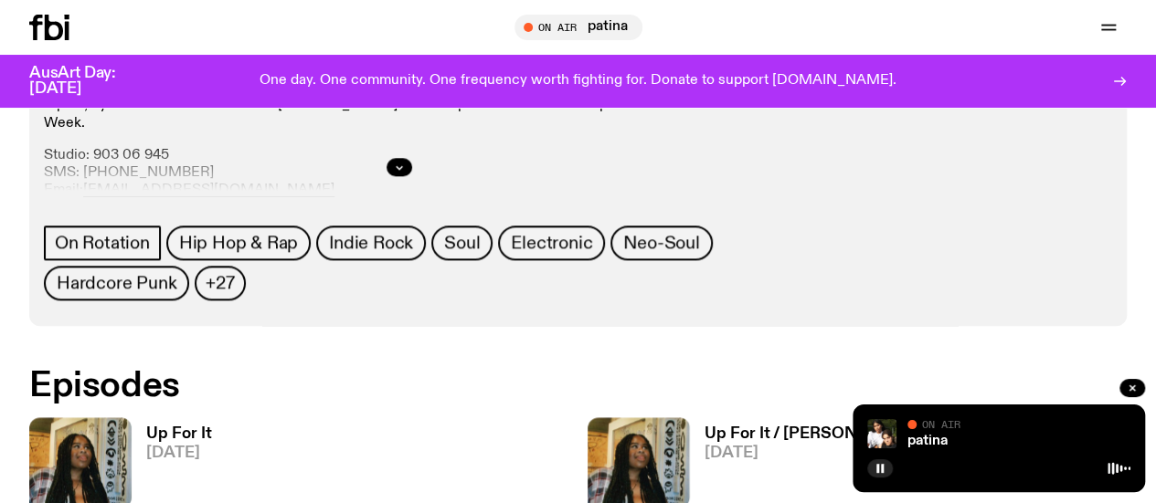
click at [187, 446] on span "[DATE]" at bounding box center [179, 454] width 66 height 16
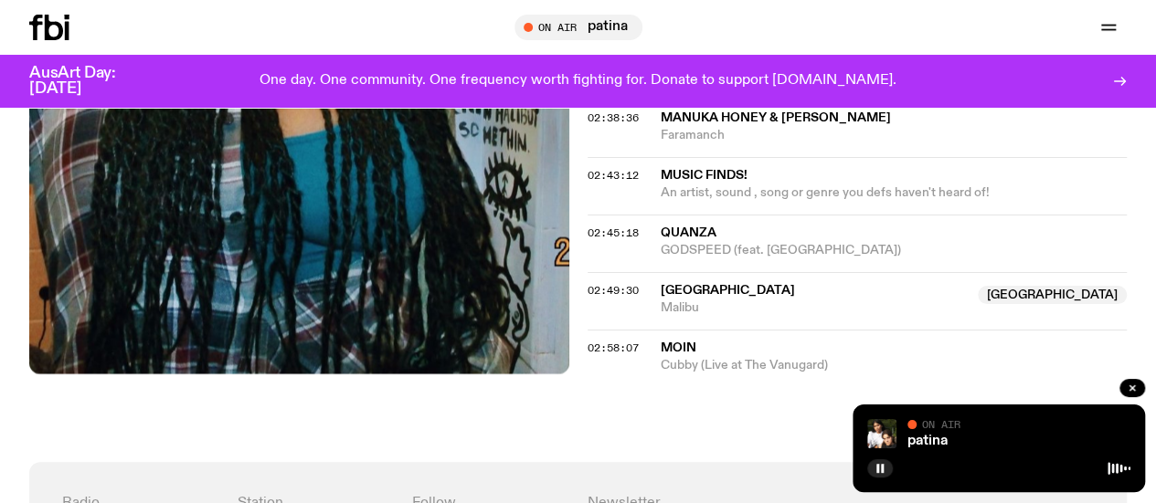
scroll to position [2099, 0]
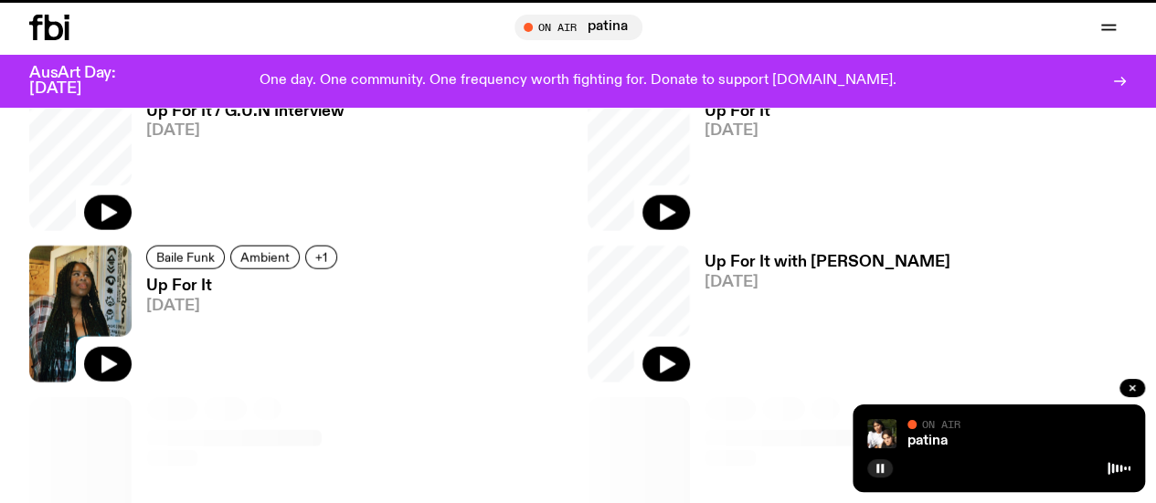
scroll to position [870, 0]
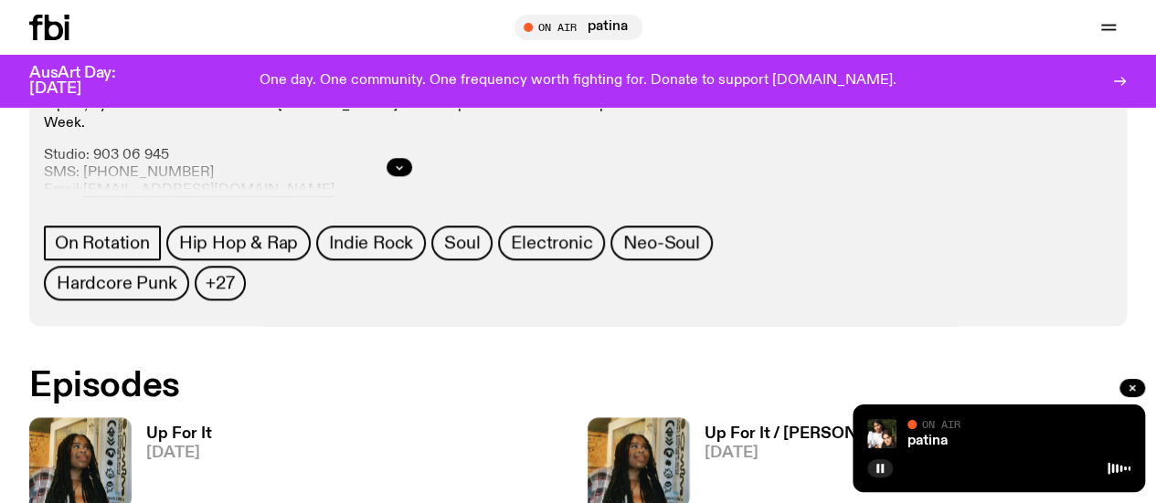
click at [690, 427] on link "Up For It / [PERSON_NAME] Interview [DATE]" at bounding box center [843, 490] width 307 height 127
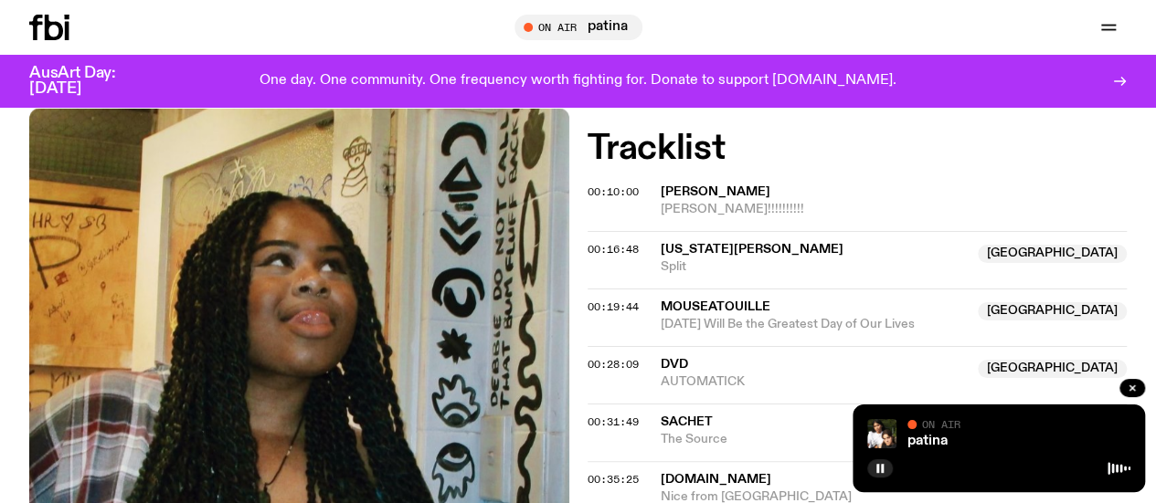
scroll to position [747, 0]
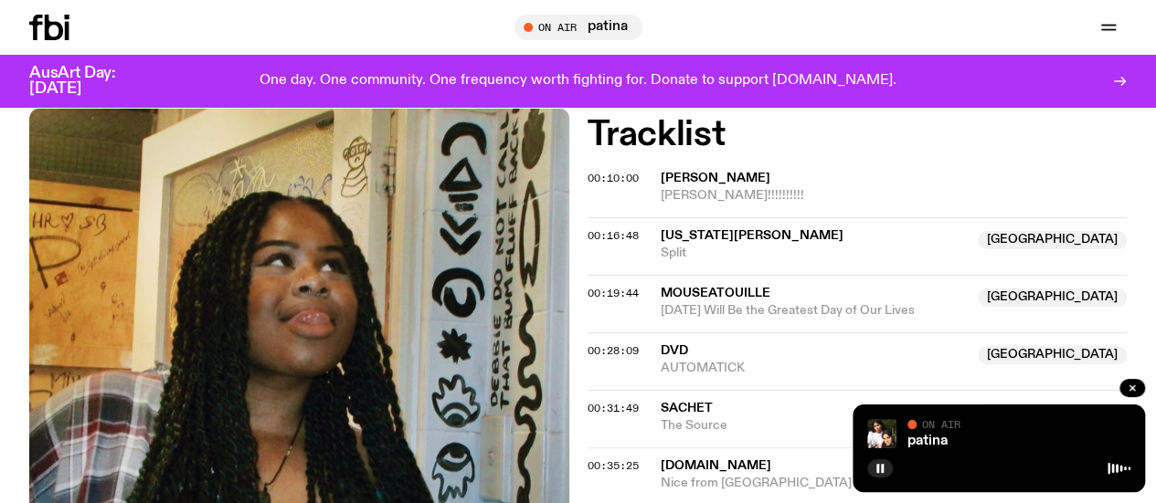
click at [359, 50] on div "Schedule Explore Read Volunteer Newsletter On Air patina Tune in live On Air pa…" at bounding box center [578, 27] width 1156 height 55
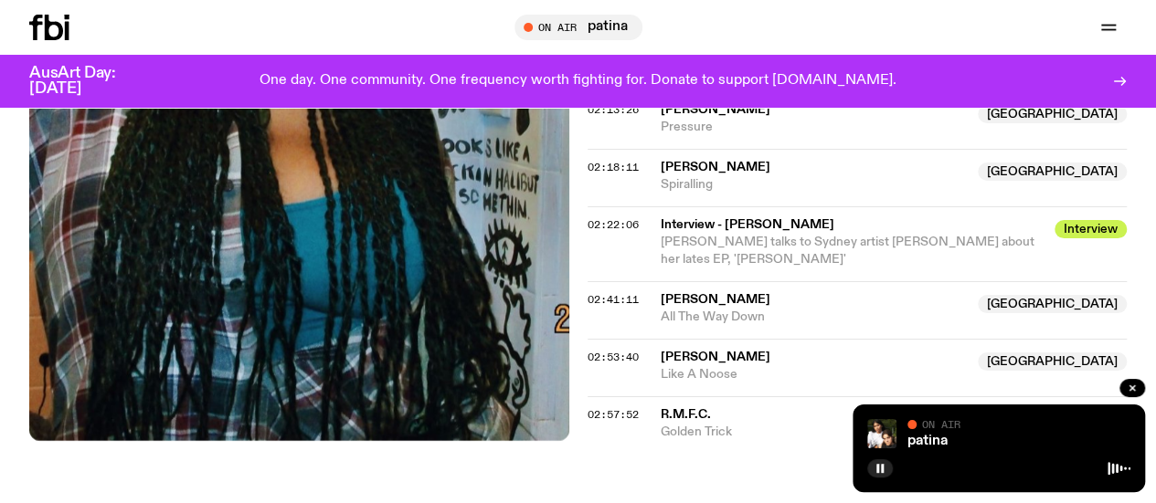
scroll to position [2448, 0]
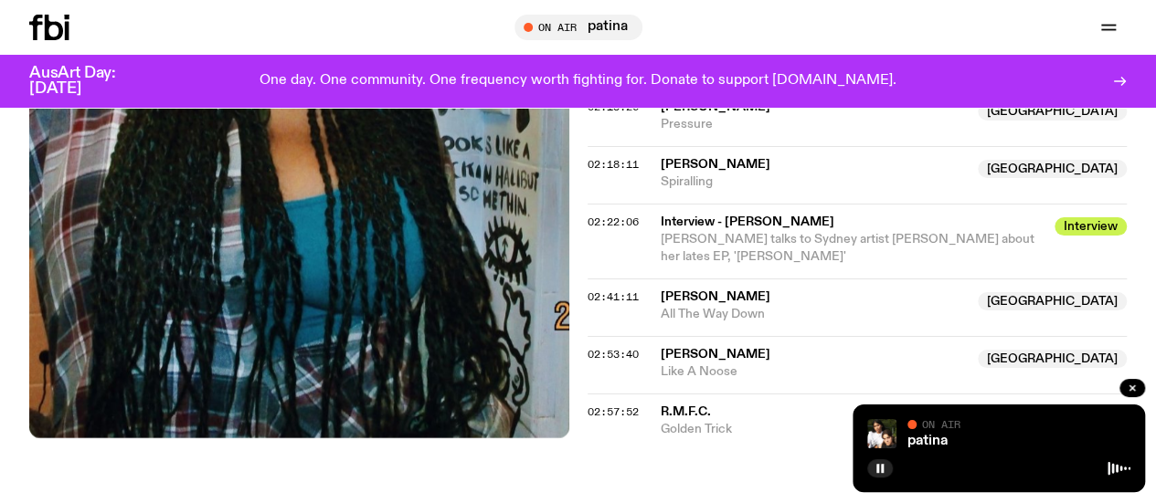
click at [90, 12] on div "Schedule Explore Read Volunteer Newsletter On Air patina Tune in live On Air pa…" at bounding box center [578, 27] width 1156 height 55
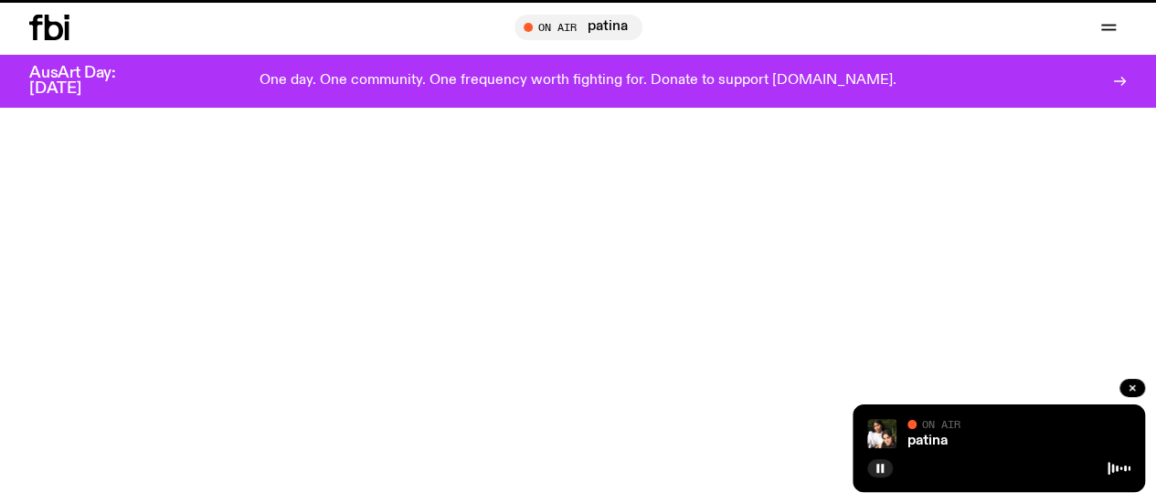
scroll to position [870, 0]
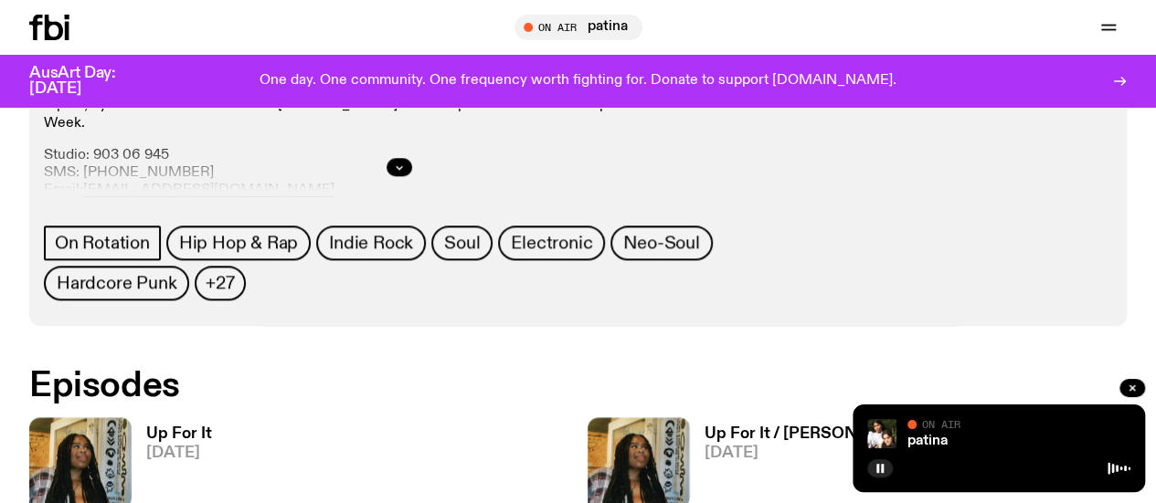
click at [340, 418] on div "Up For It [DATE]" at bounding box center [299, 486] width 540 height 136
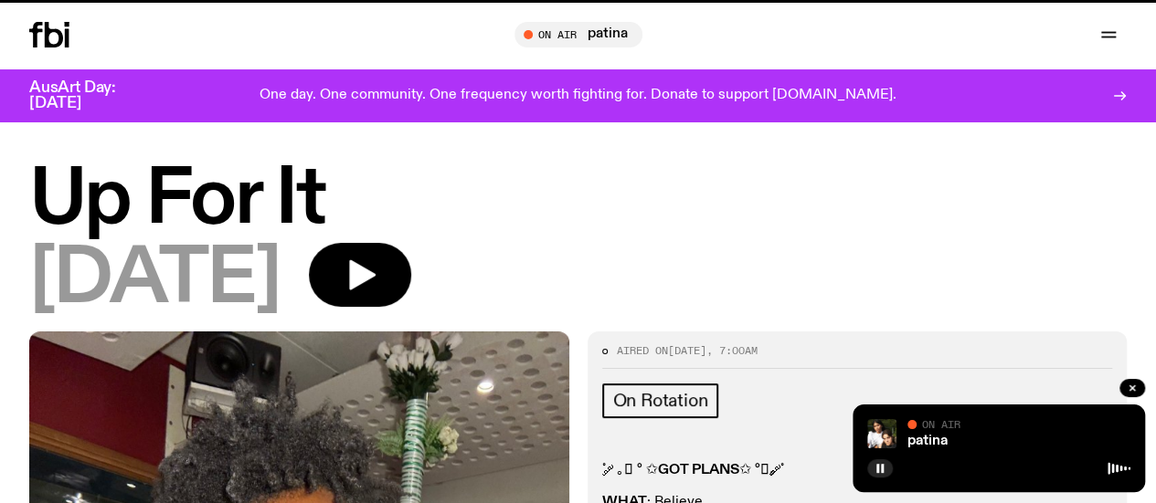
click at [551, 264] on div "[DATE]" at bounding box center [577, 280] width 1097 height 74
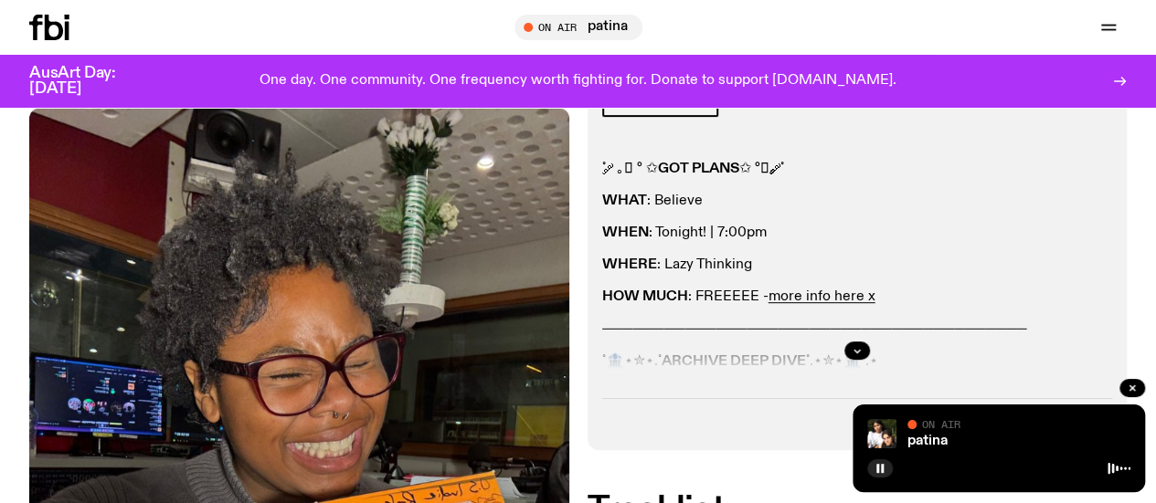
scroll to position [296, 0]
click at [853, 357] on icon "button" at bounding box center [857, 351] width 11 height 11
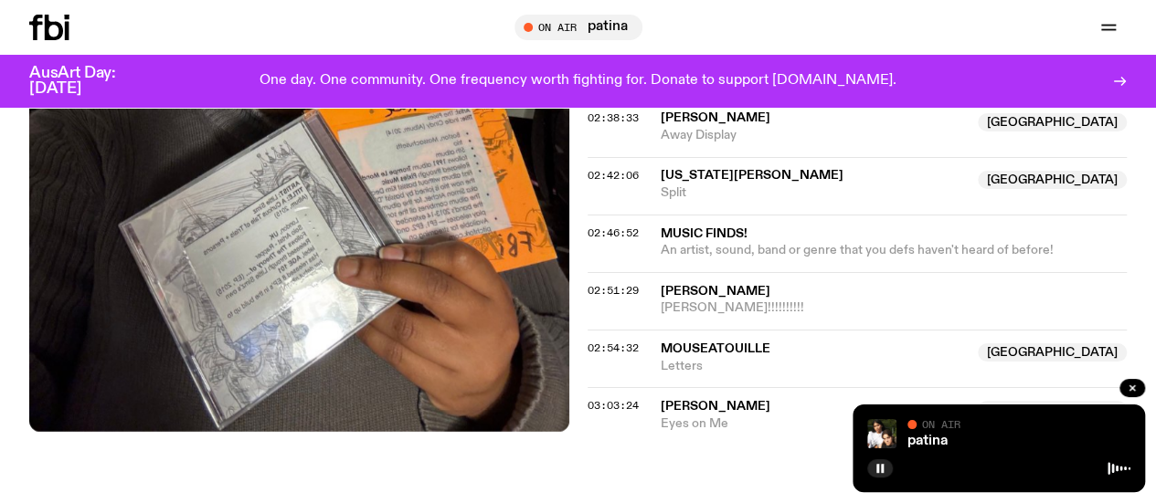
scroll to position [2845, 0]
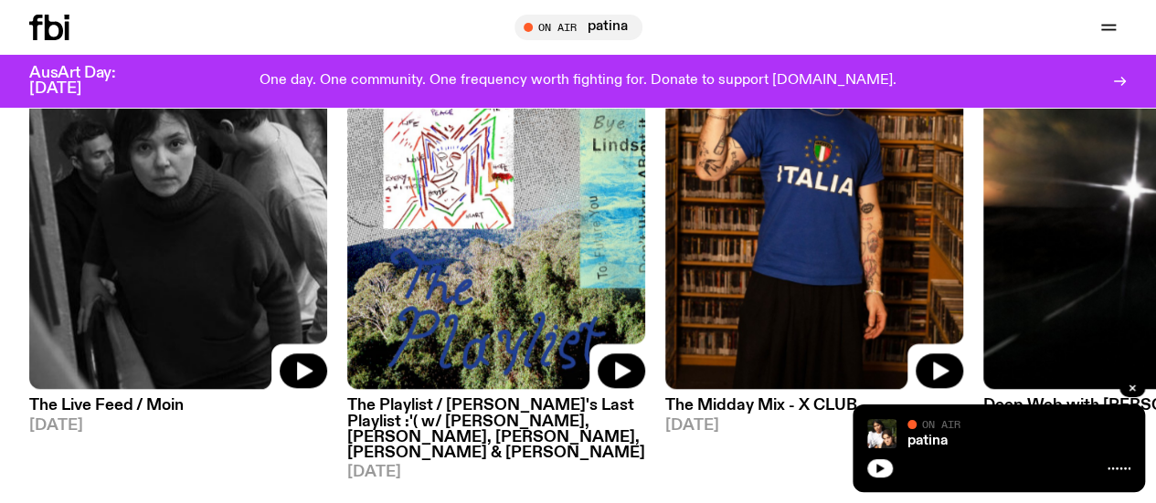
scroll to position [900, 0]
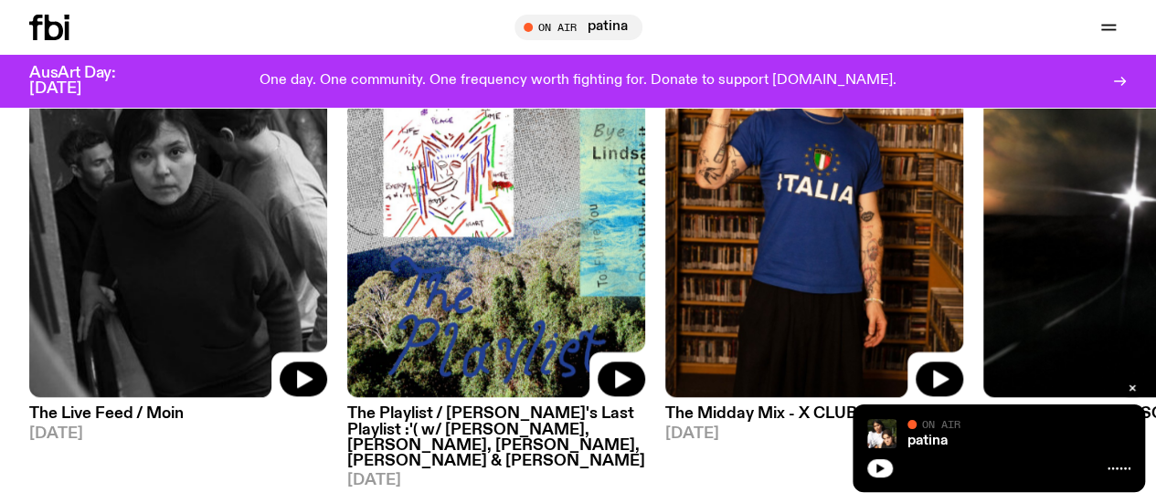
click at [0, 0] on link "Schedule" at bounding box center [0, 0] width 0 height 0
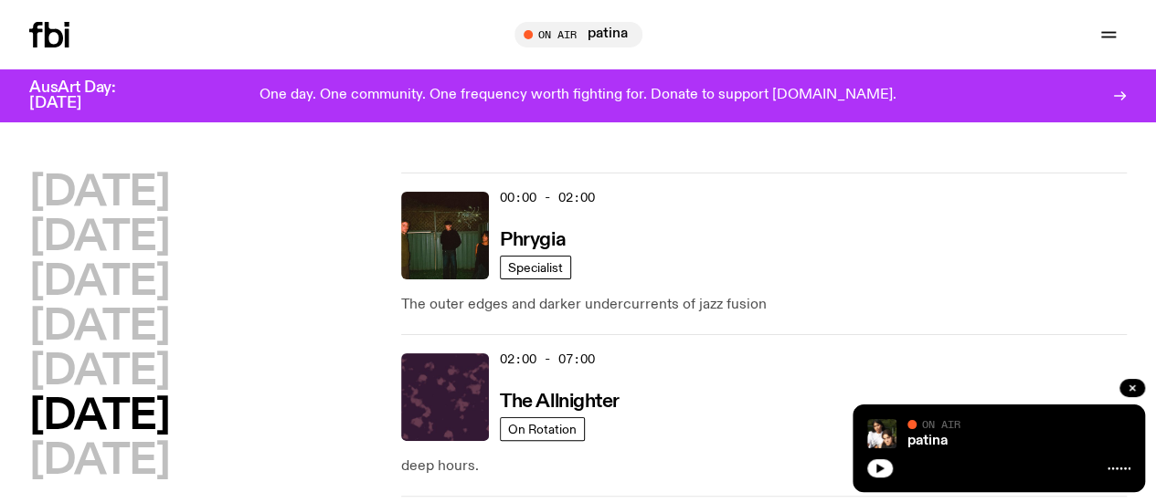
scroll to position [1, 0]
